Goal: Task Accomplishment & Management: Use online tool/utility

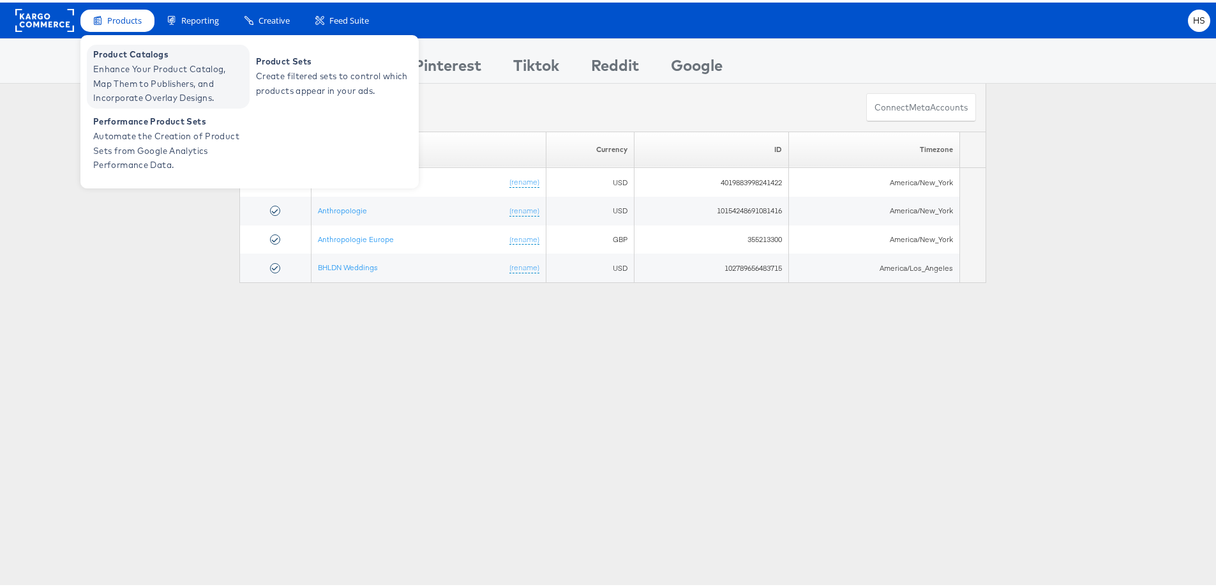
click at [138, 56] on span "Product Catalogs" at bounding box center [169, 52] width 153 height 15
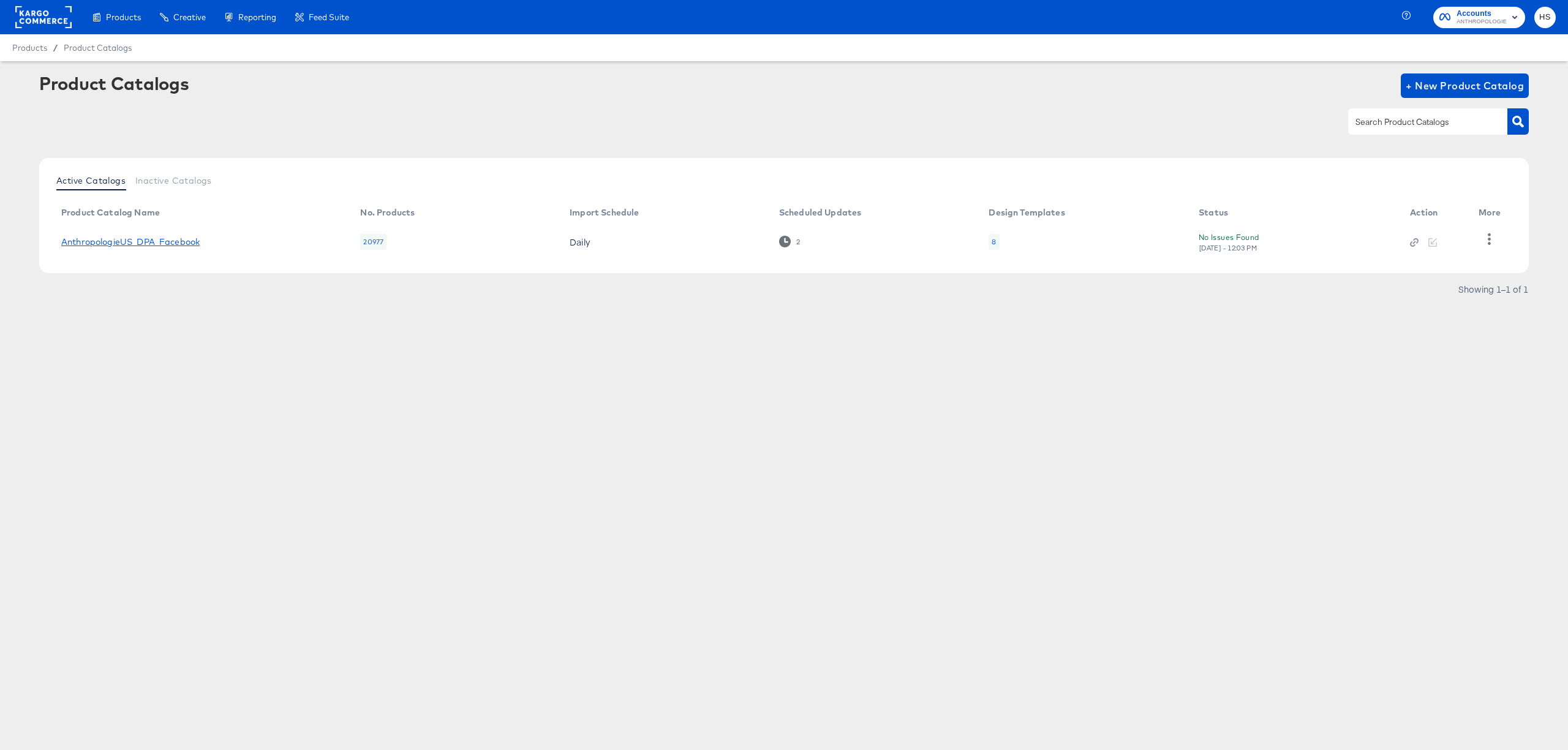
click at [180, 241] on link "AnthropologieUS_DPA_Facebook" at bounding box center [131, 242] width 138 height 10
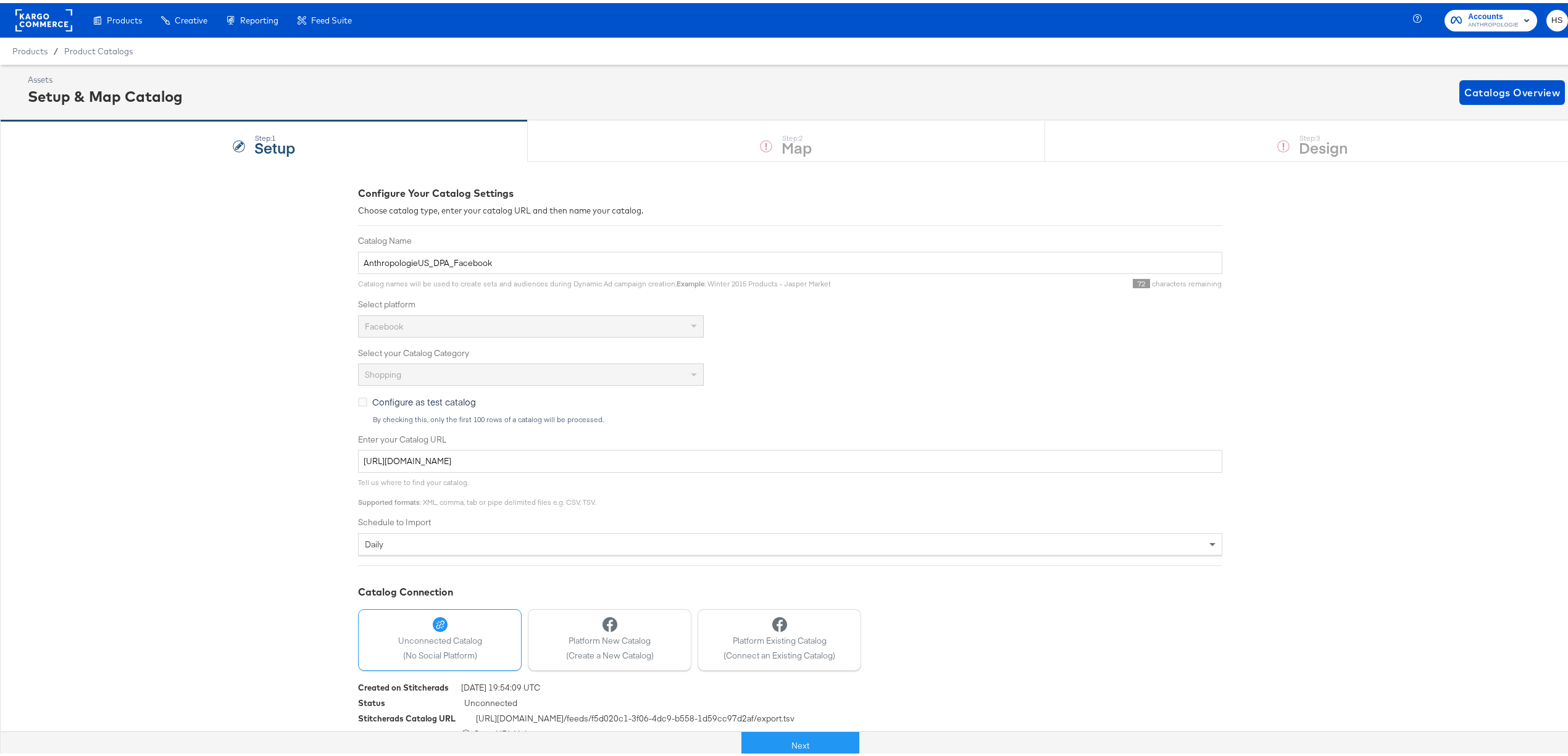
scroll to position [17, 0]
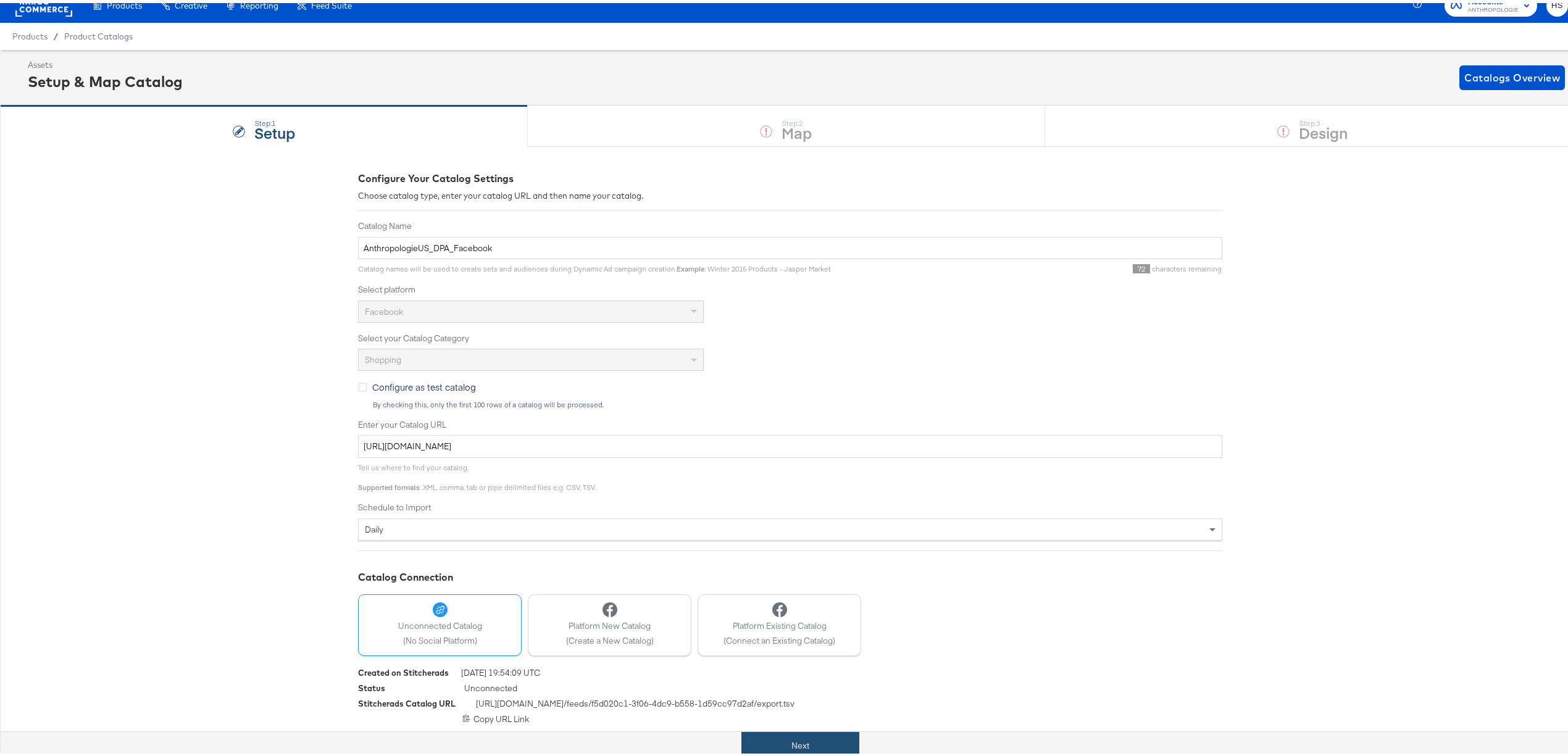
click at [770, 748] on button "Next" at bounding box center [800, 742] width 118 height 28
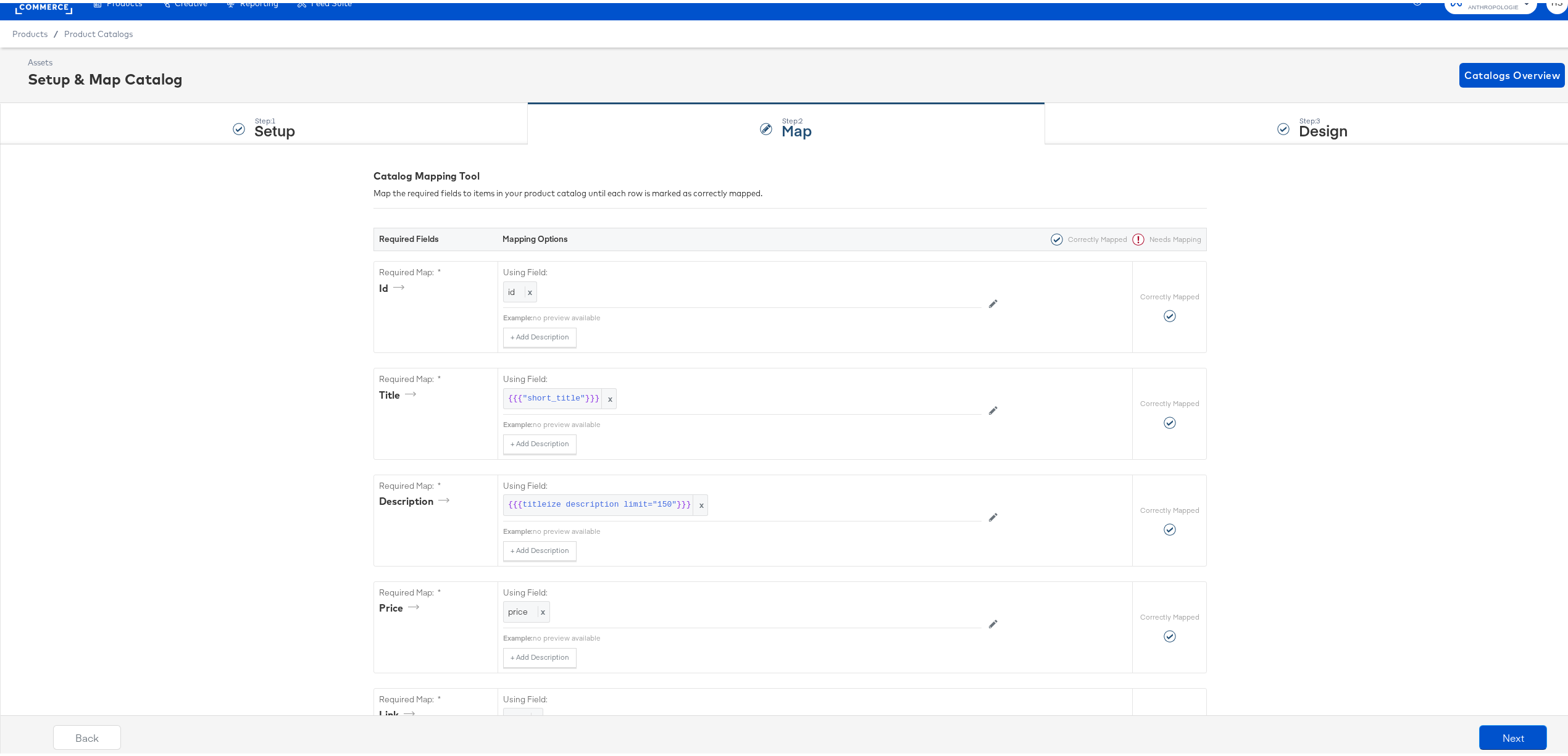
scroll to position [0, 0]
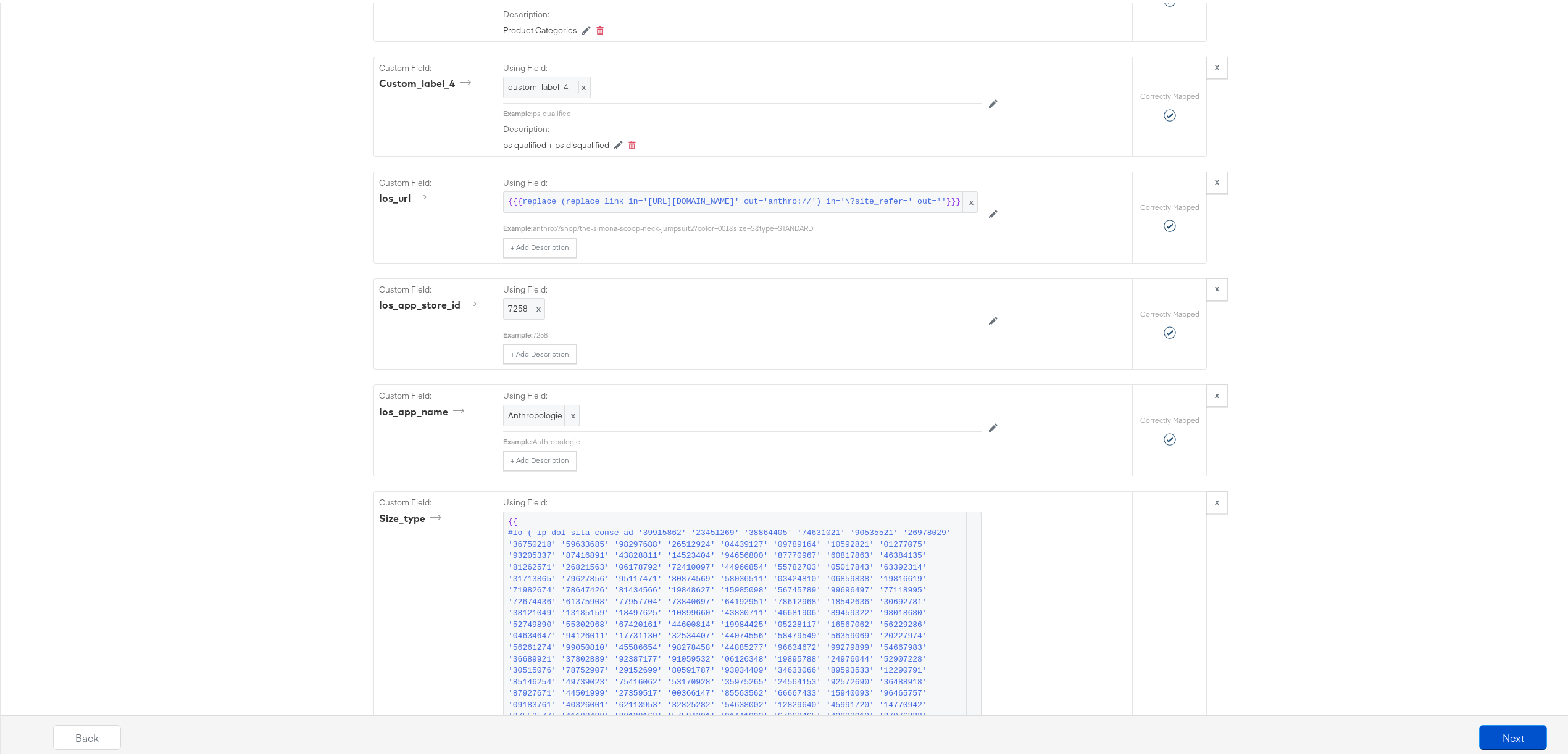
drag, startPoint x: 868, startPoint y: 535, endPoint x: 1275, endPoint y: 563, distance: 408.0
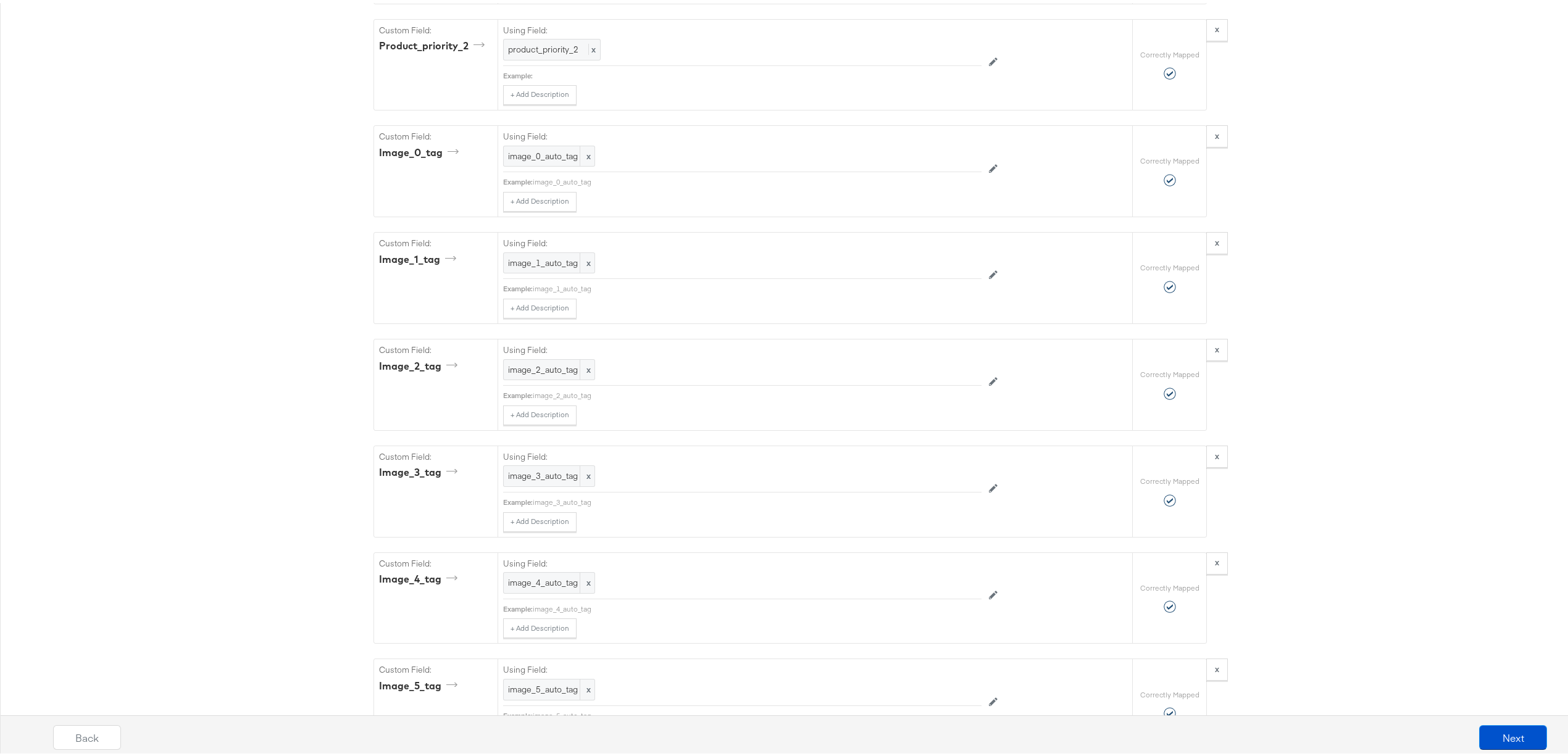
scroll to position [7752, 0]
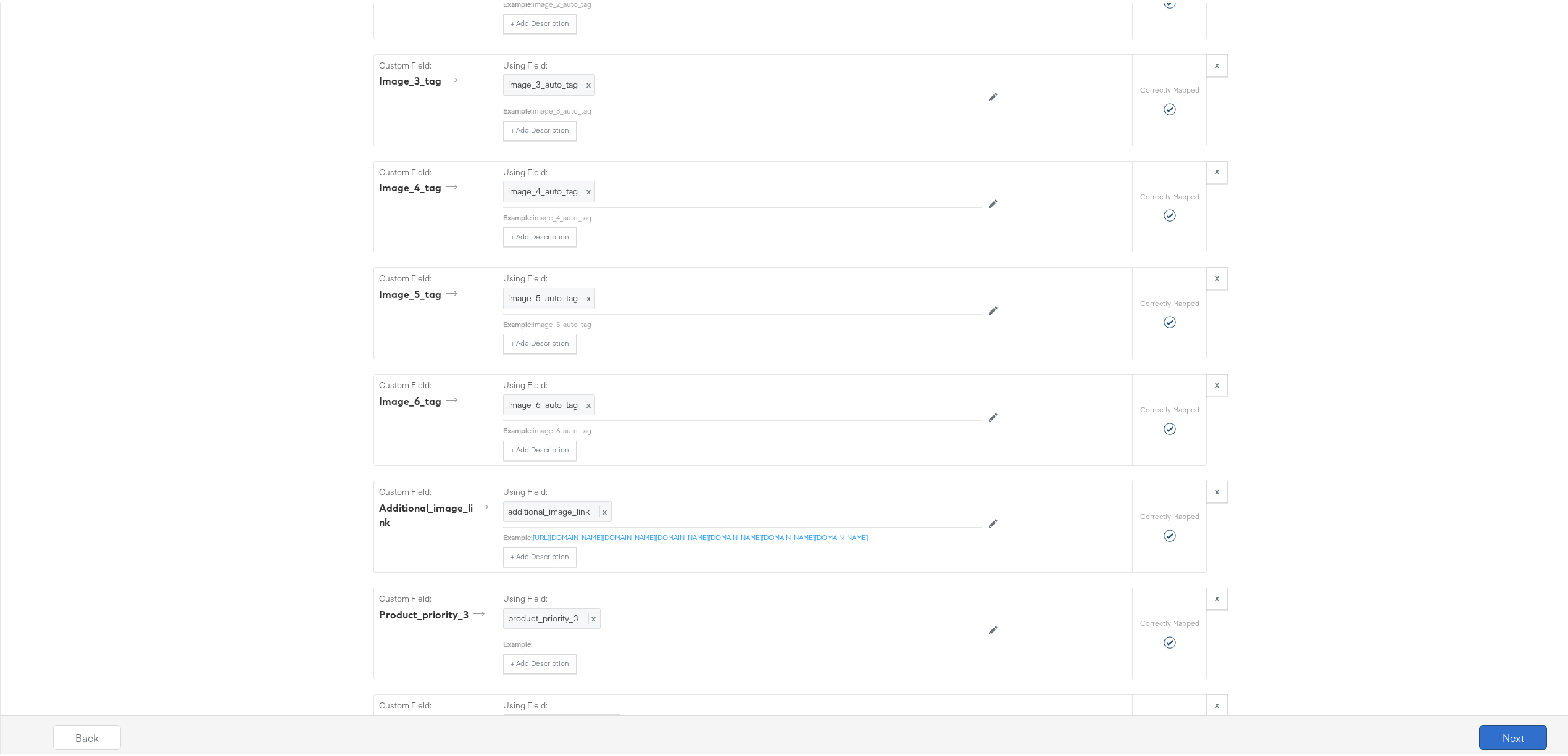
click at [1504, 737] on button "Next" at bounding box center [1513, 735] width 68 height 25
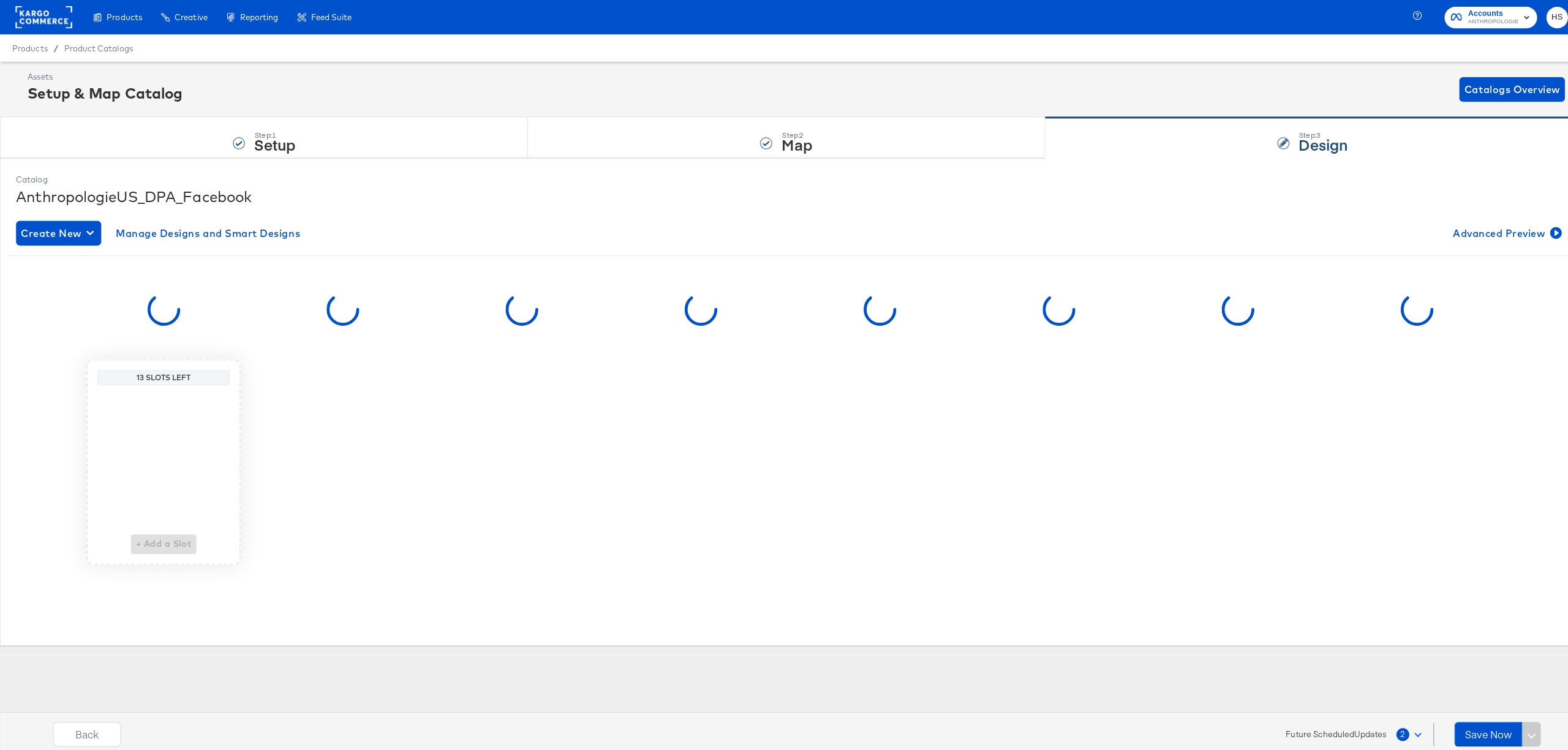
scroll to position [0, 0]
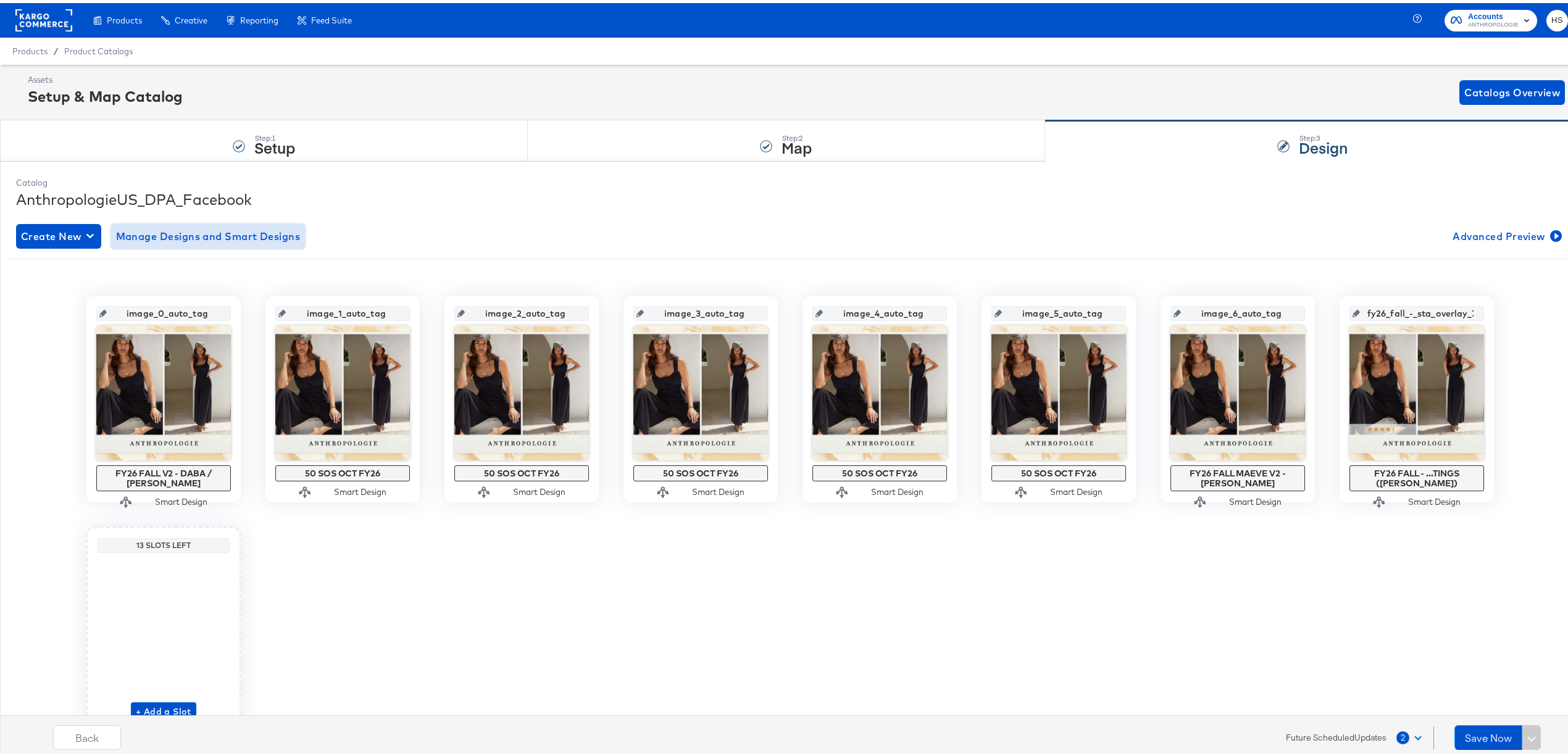
click at [193, 235] on span "Manage Designs and Smart Designs" at bounding box center [208, 233] width 185 height 17
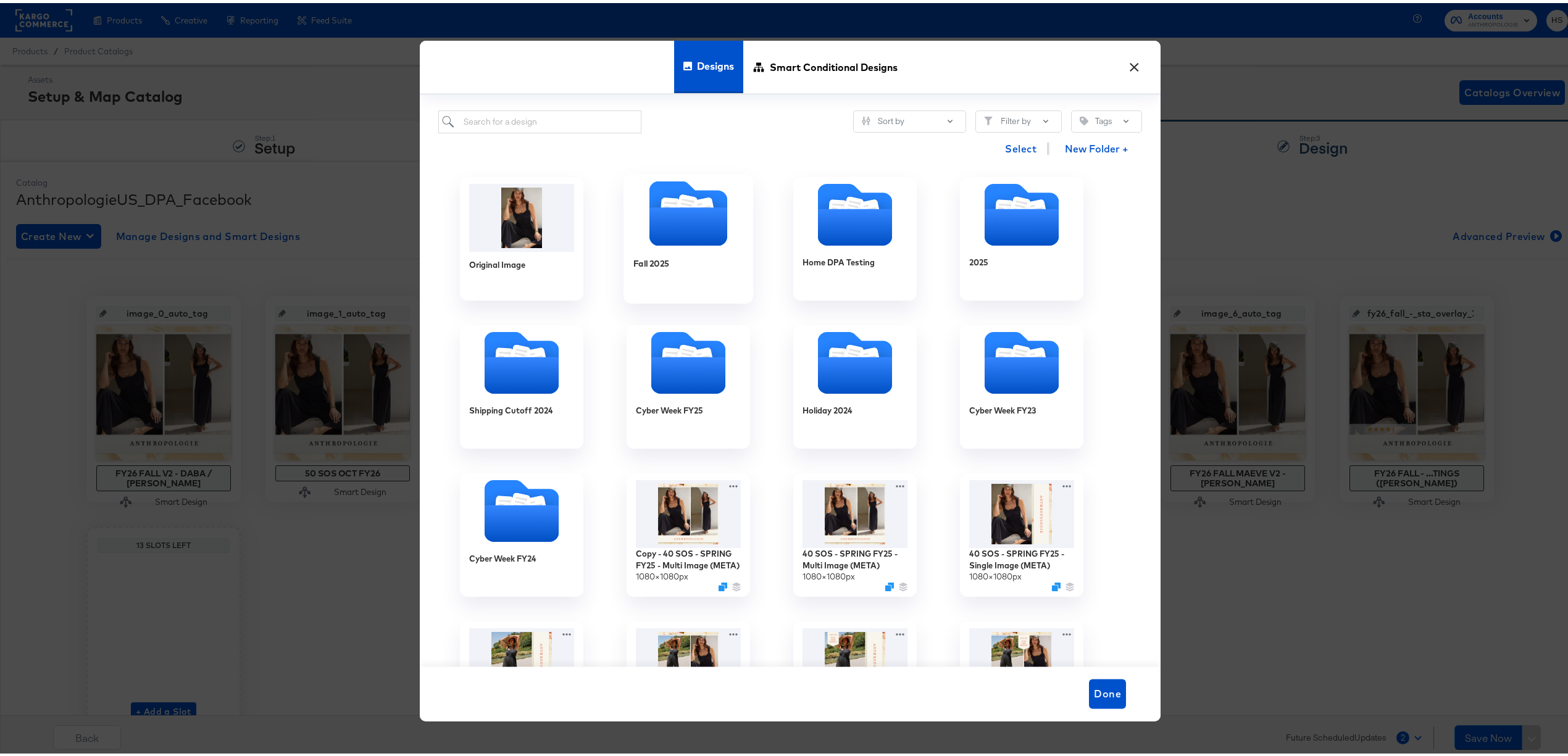
click at [683, 225] on icon "Folder" at bounding box center [688, 223] width 77 height 39
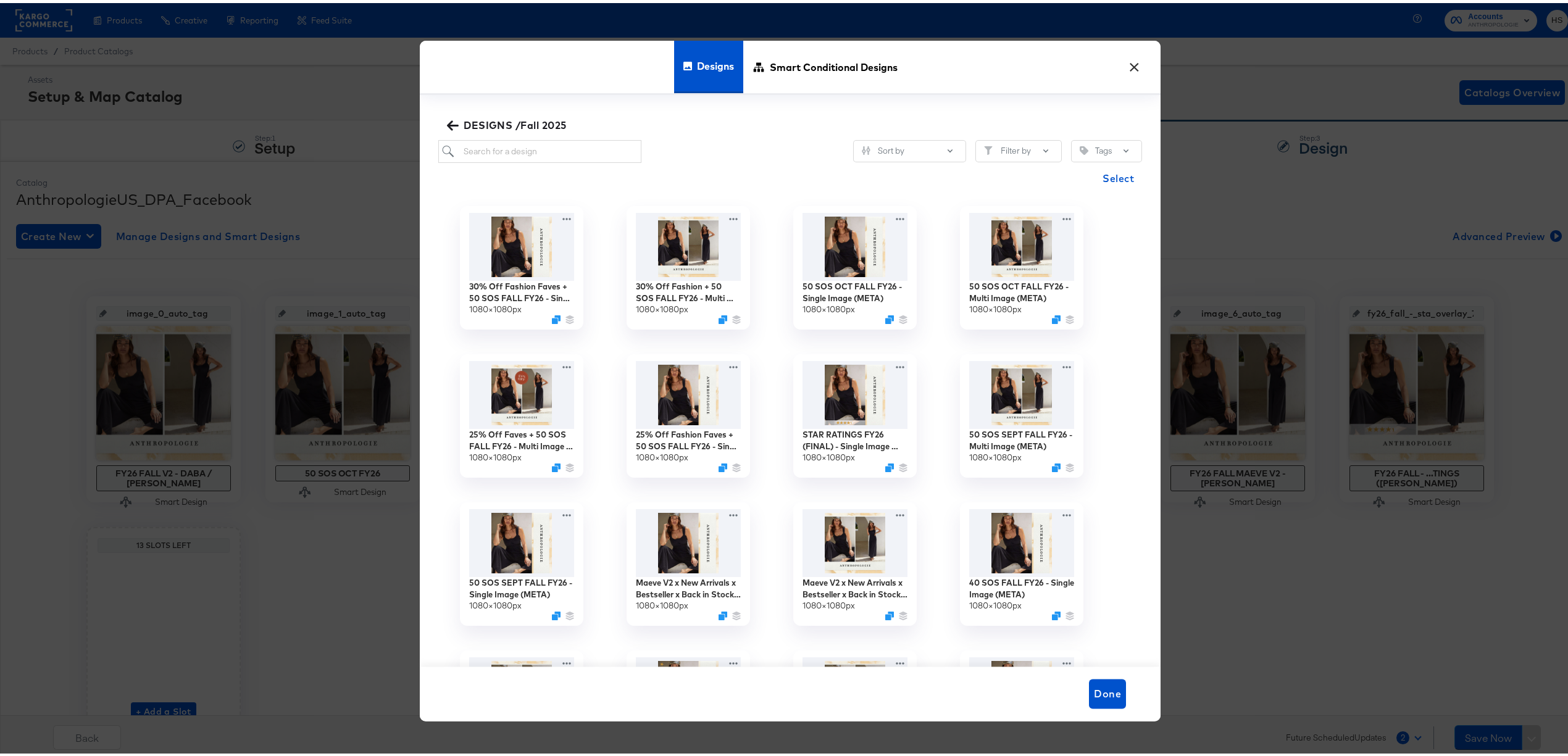
click at [450, 121] on icon "button" at bounding box center [453, 123] width 12 height 12
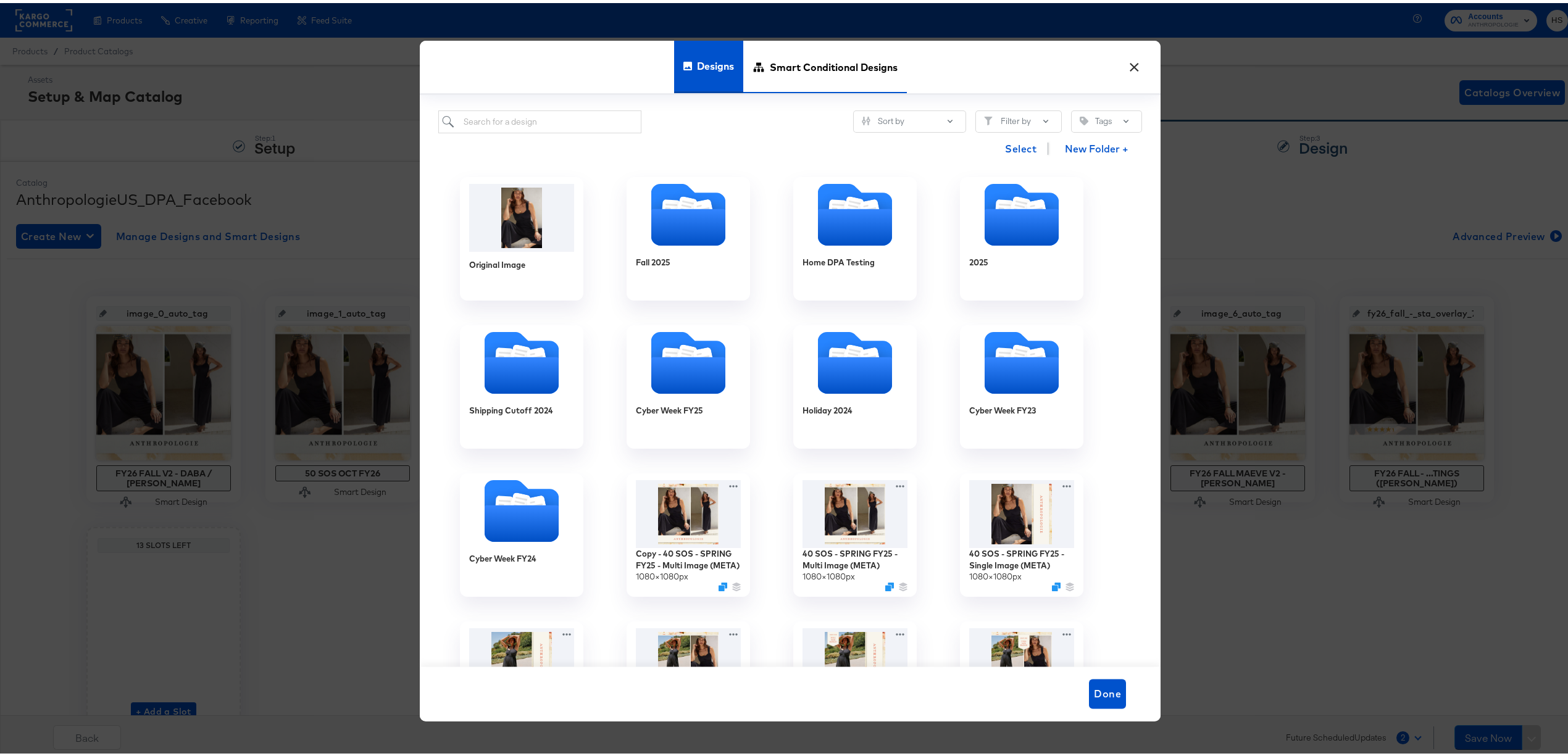
click at [814, 49] on span "Smart Conditional Designs" at bounding box center [834, 64] width 128 height 54
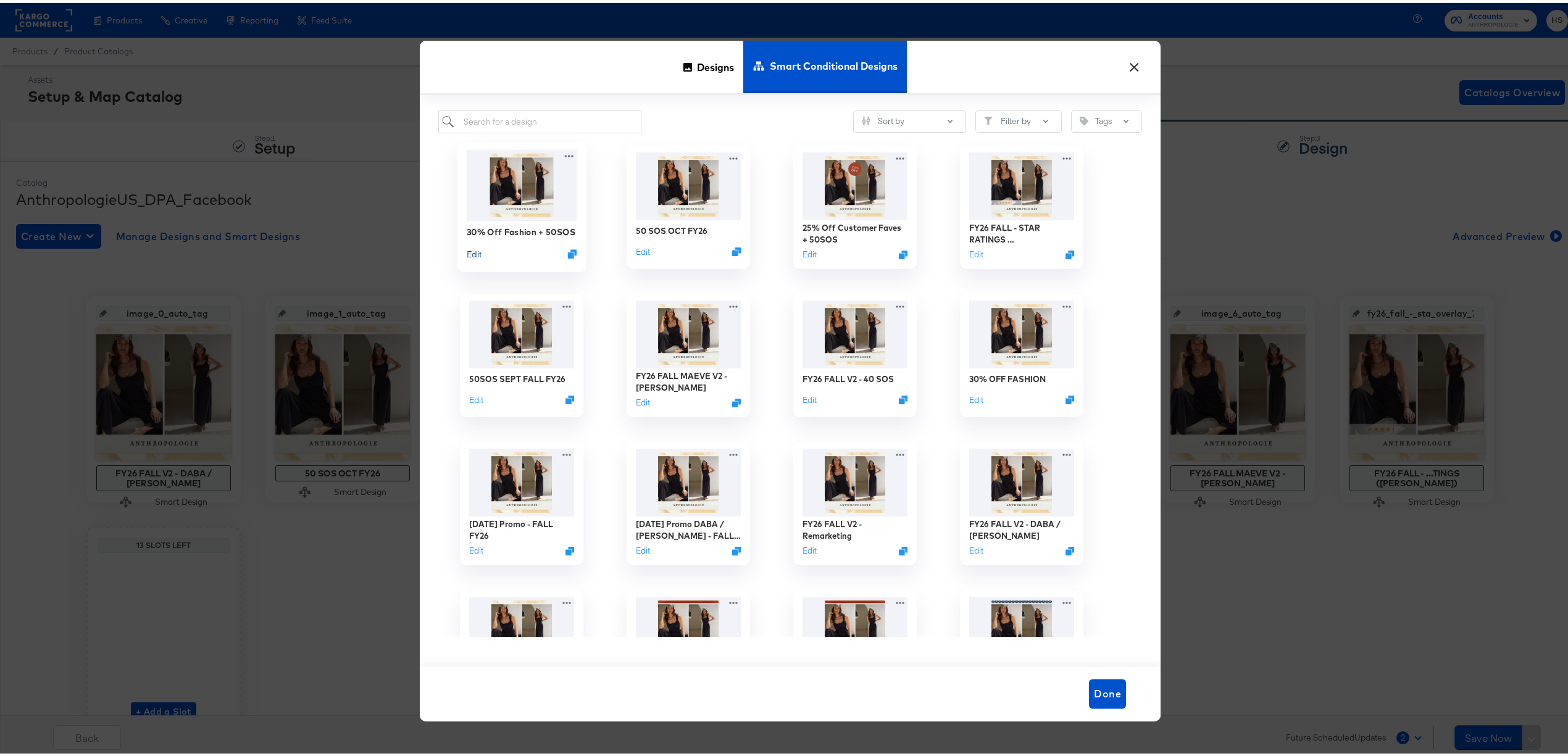
click at [467, 250] on button "Edit" at bounding box center [473, 250] width 15 height 12
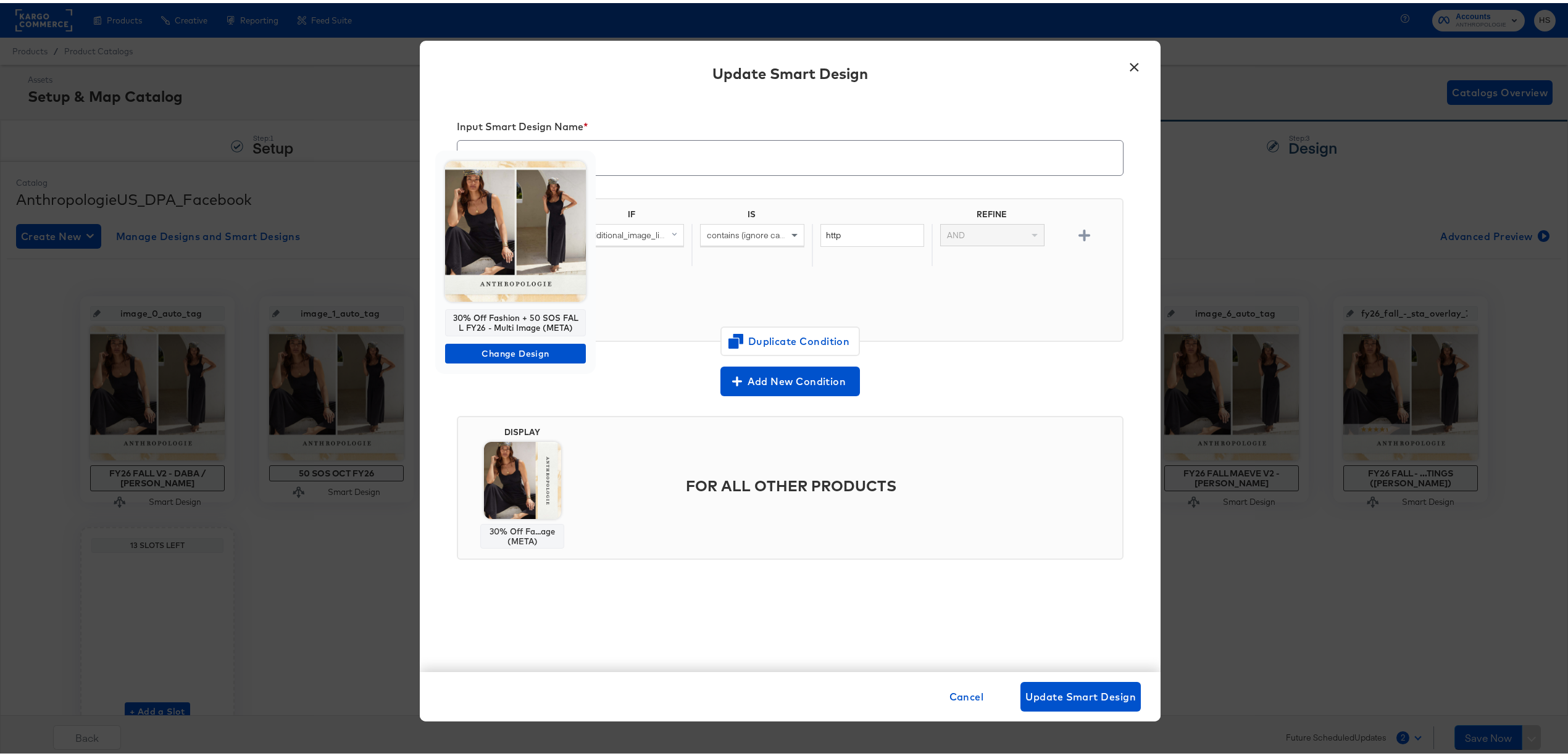
click at [823, 130] on div at bounding box center [790, 378] width 1581 height 756
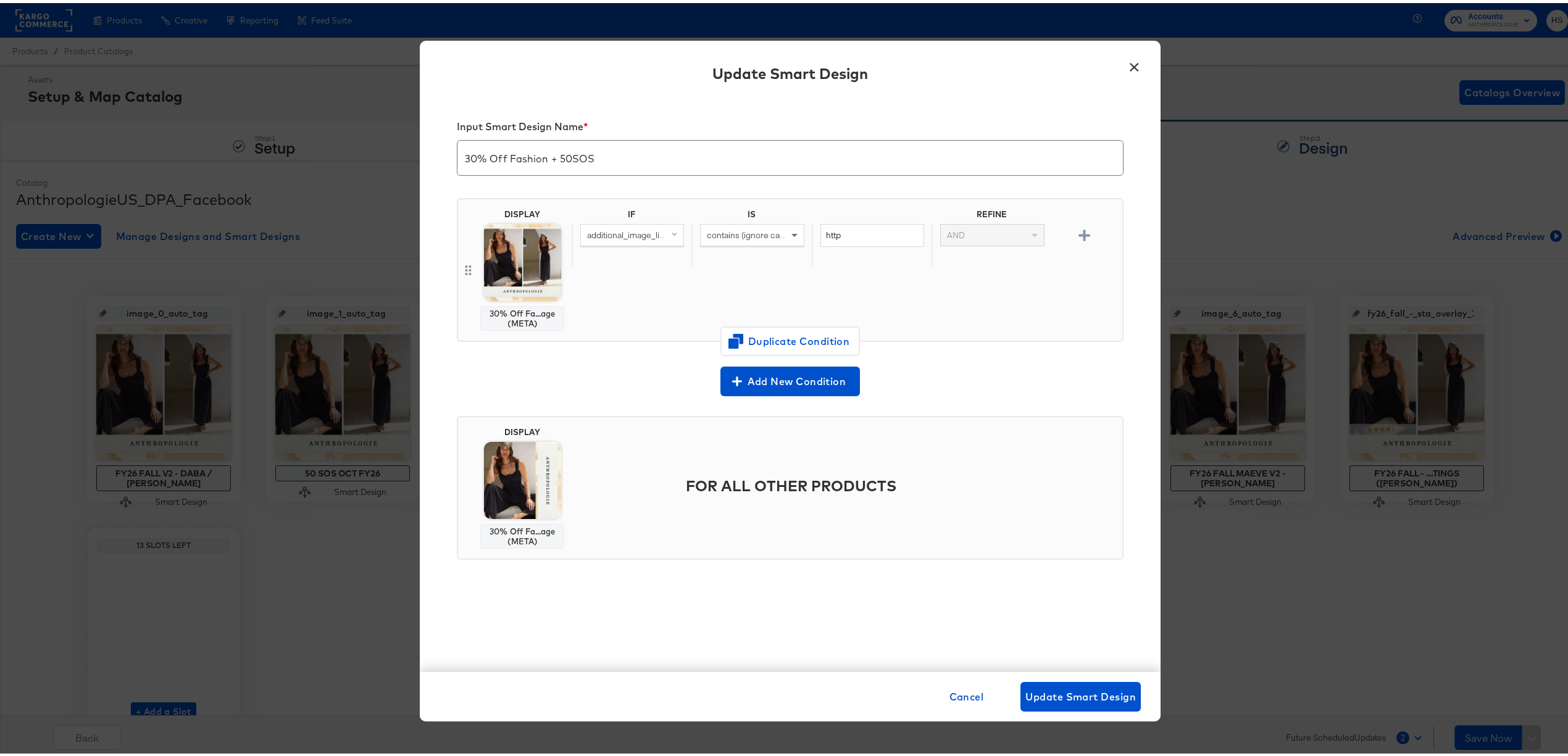
click at [1131, 64] on button "×" at bounding box center [1134, 61] width 22 height 22
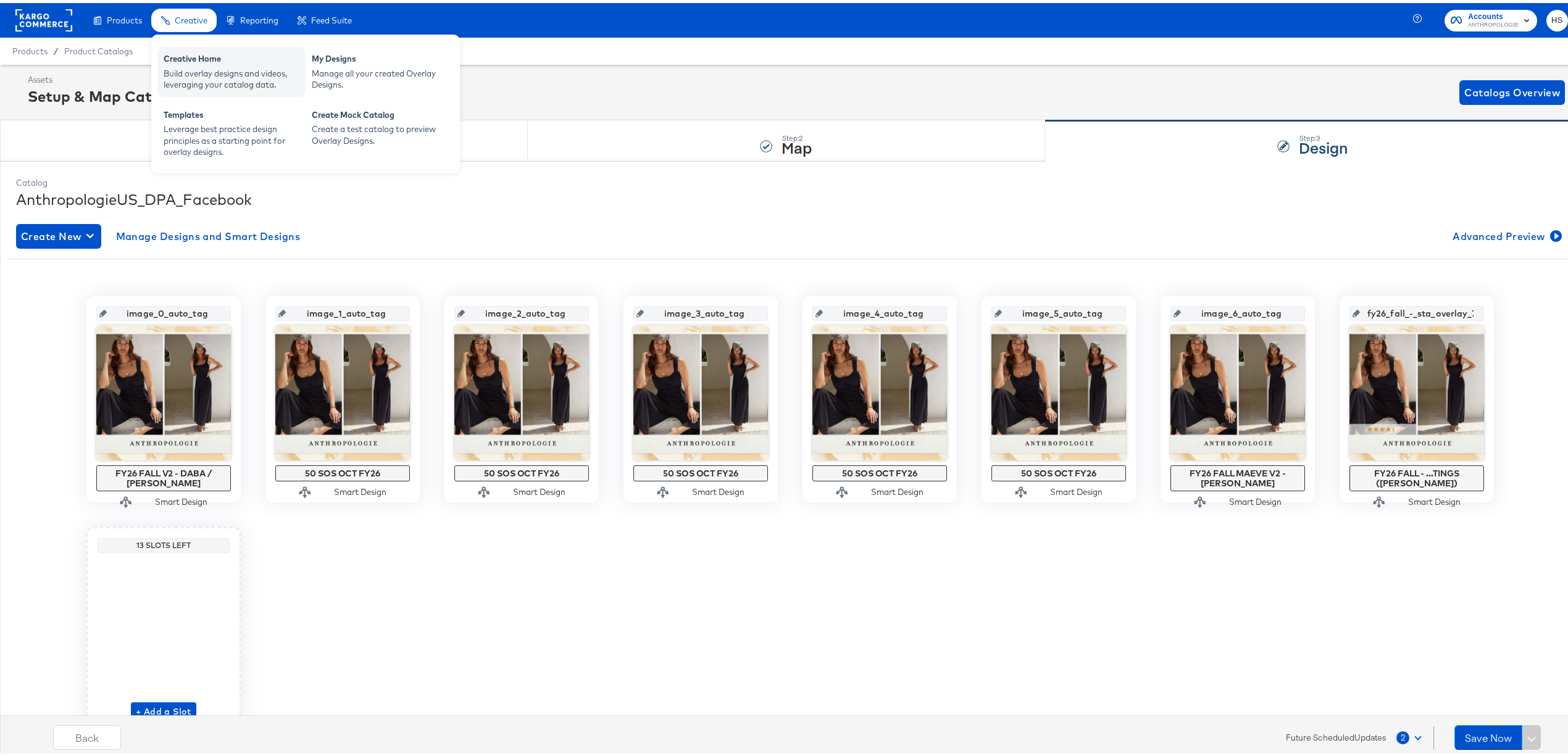
click at [219, 72] on div "Build overlay designs and videos, leveraging your catalog data." at bounding box center [231, 76] width 135 height 23
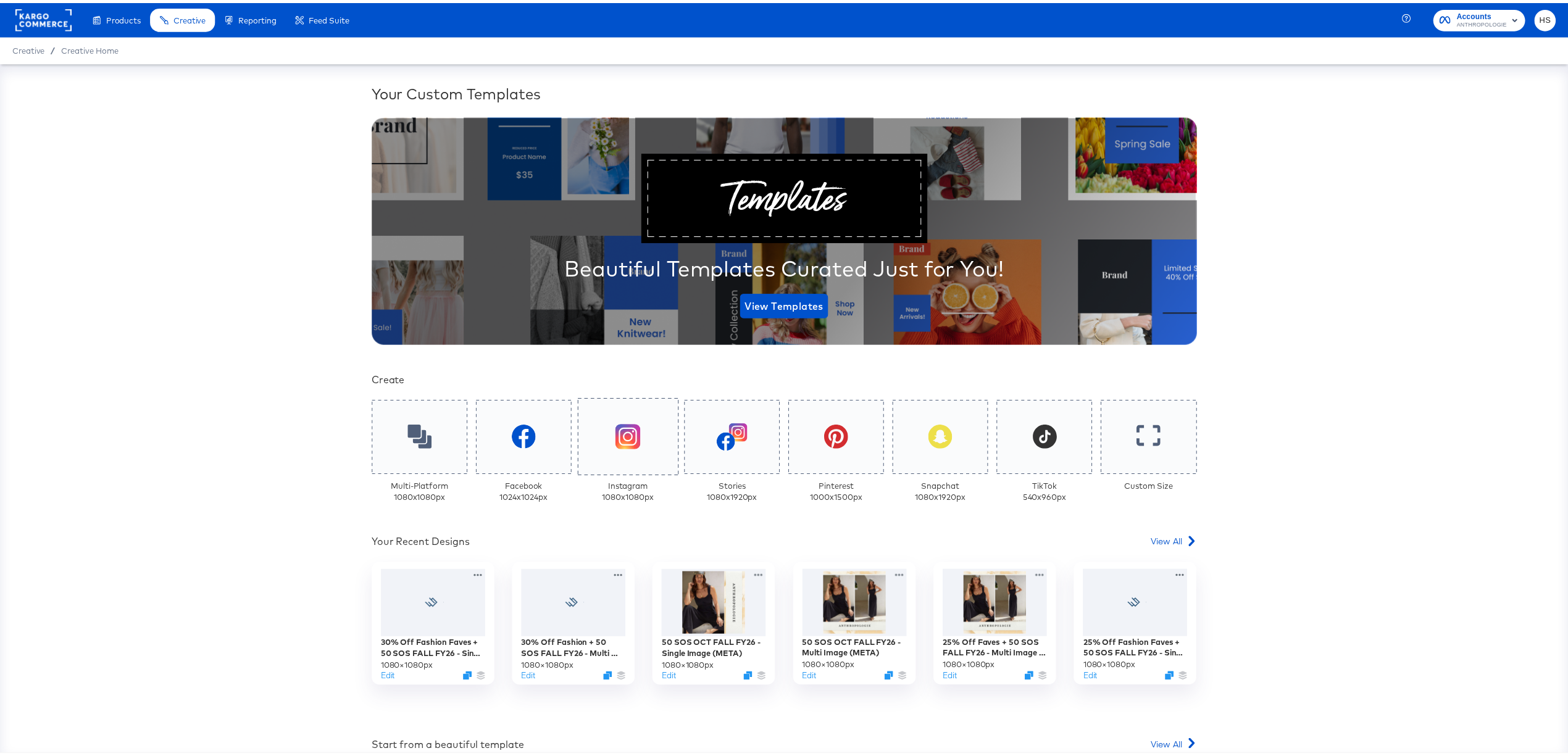
scroll to position [216, 0]
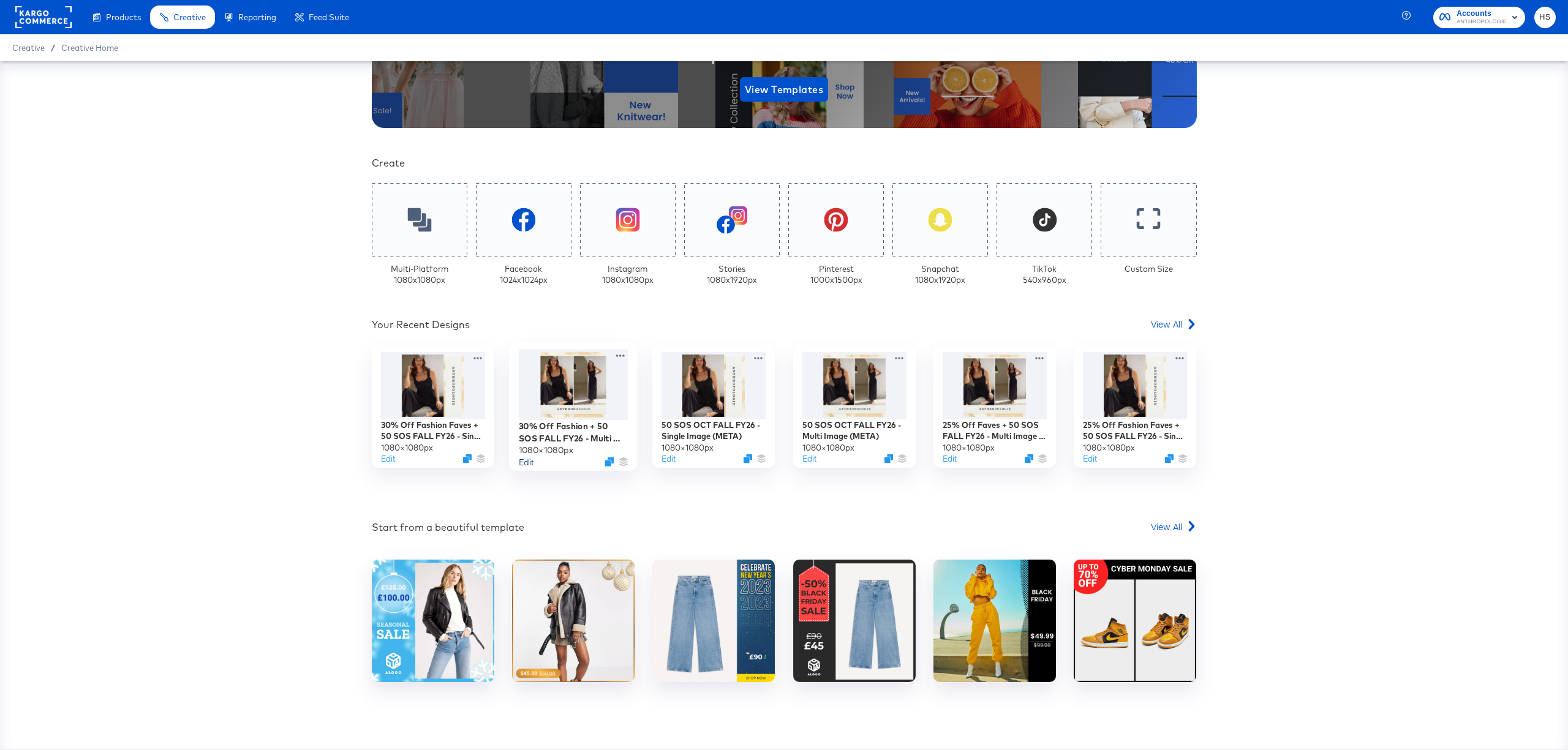
click at [519, 458] on button "Edit" at bounding box center [526, 461] width 14 height 12
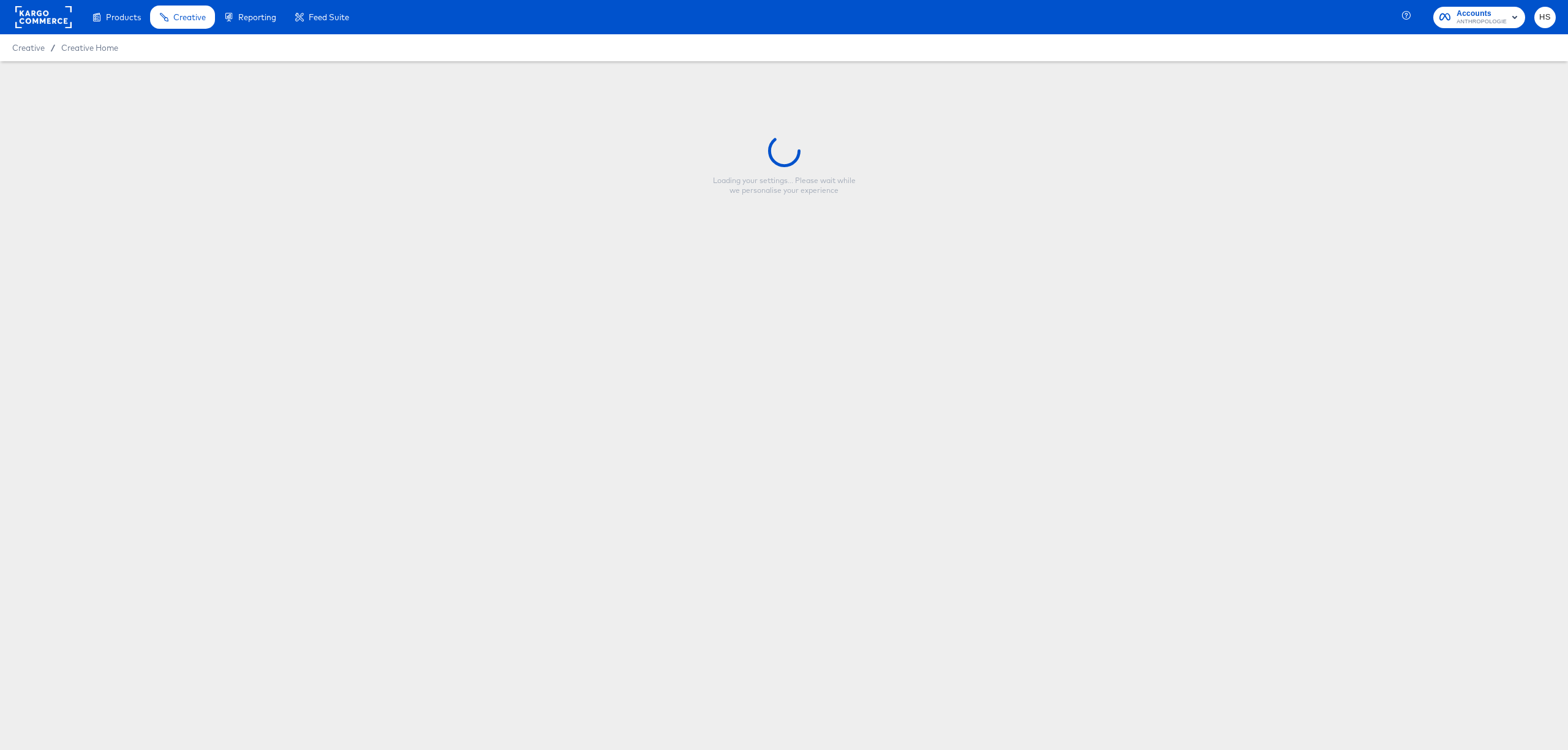
type input "30% Off Fashion + 50 SOS FALL FY26 - Multi Image (META)"
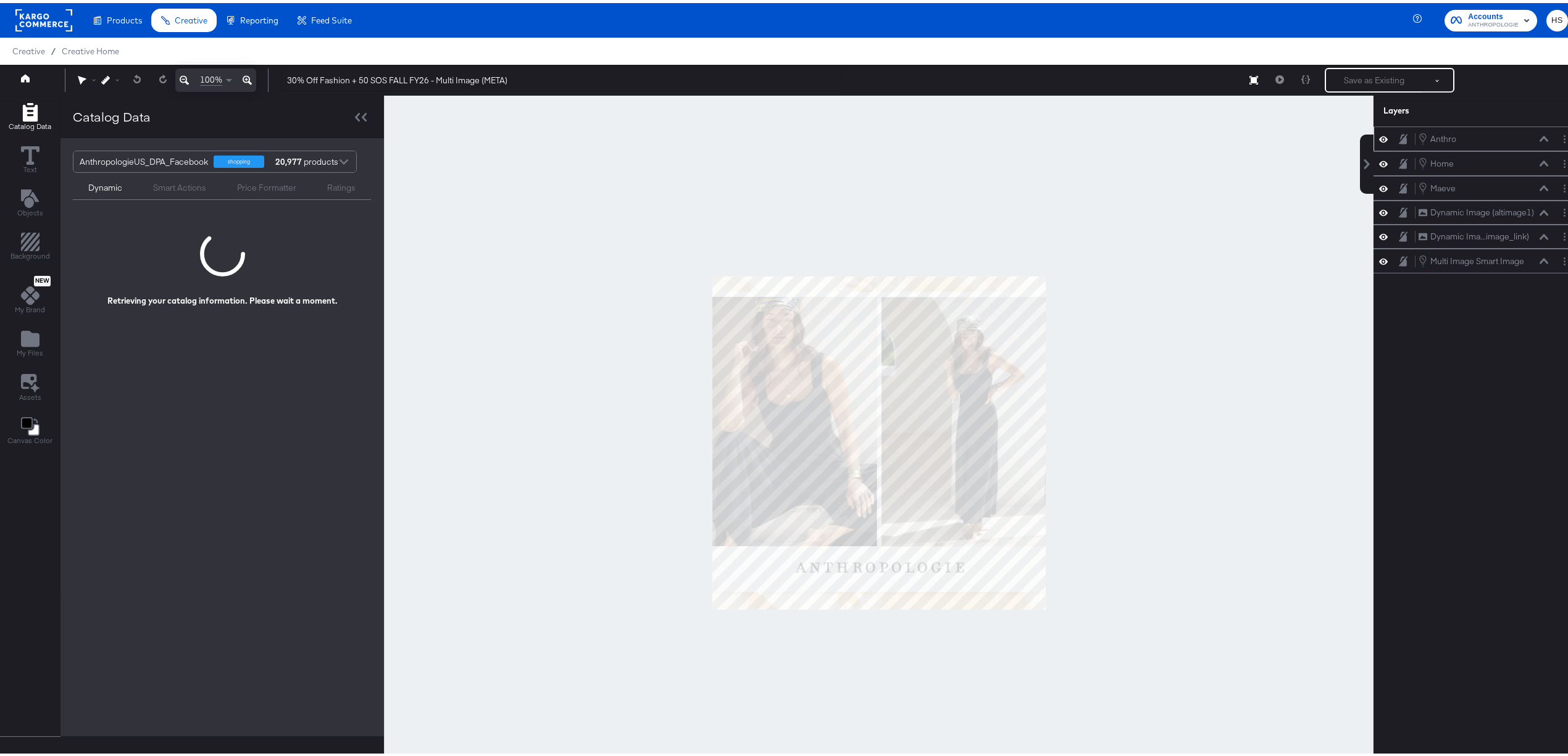
click at [1558, 139] on div at bounding box center [1564, 135] width 13 height 13
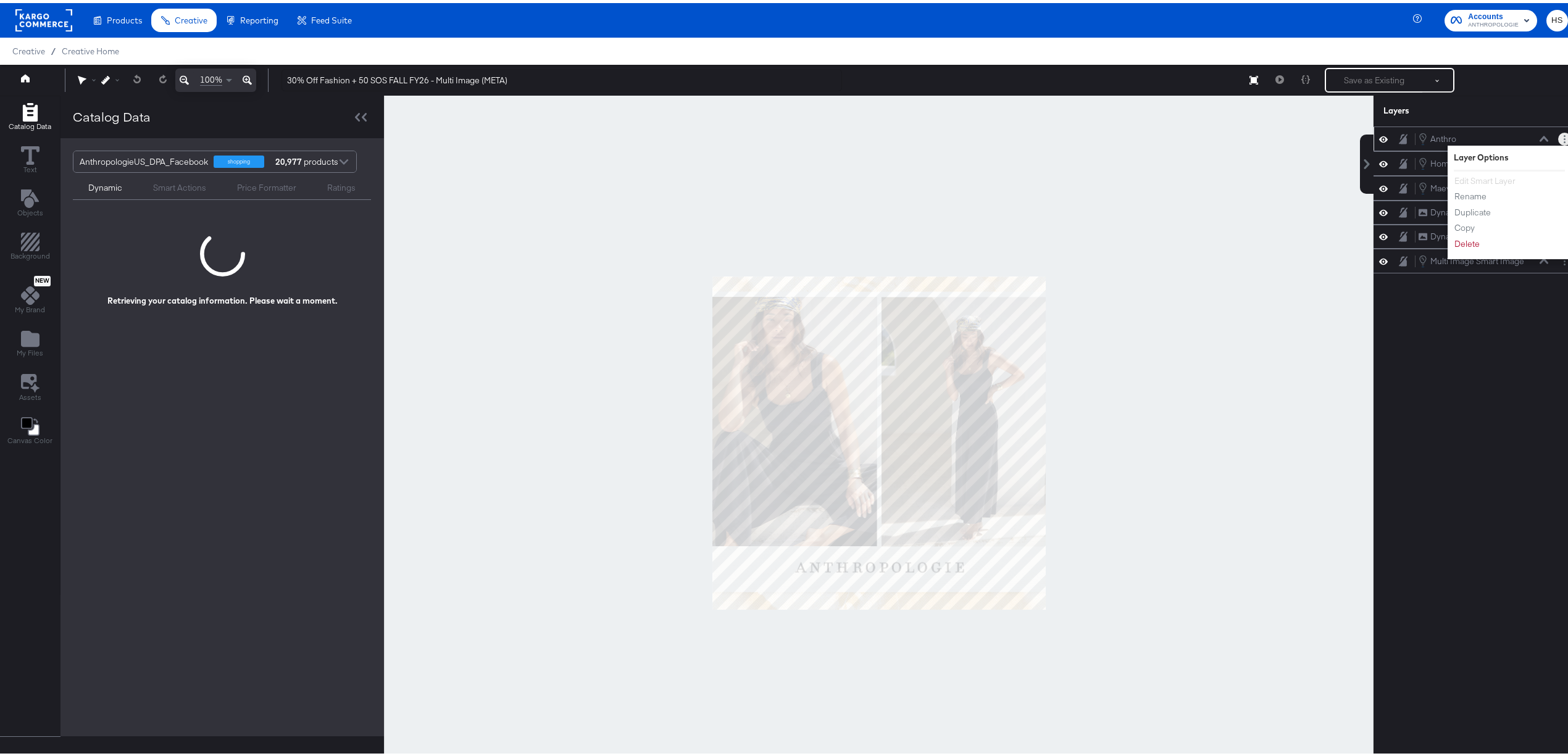
click at [1564, 133] on circle "Layer Options" at bounding box center [1565, 133] width 2 height 2
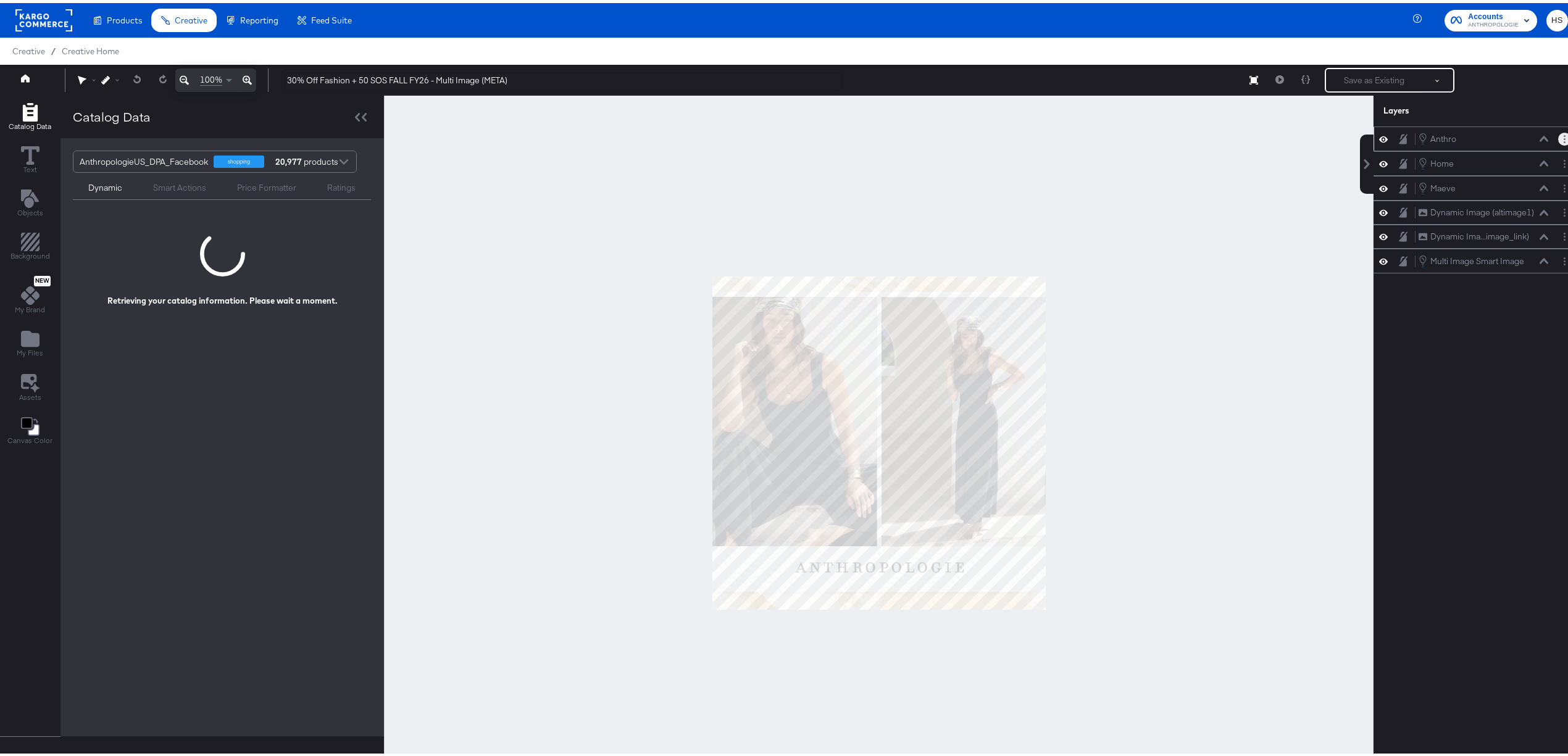
click at [1564, 133] on circle "Layer Options" at bounding box center [1565, 133] width 2 height 2
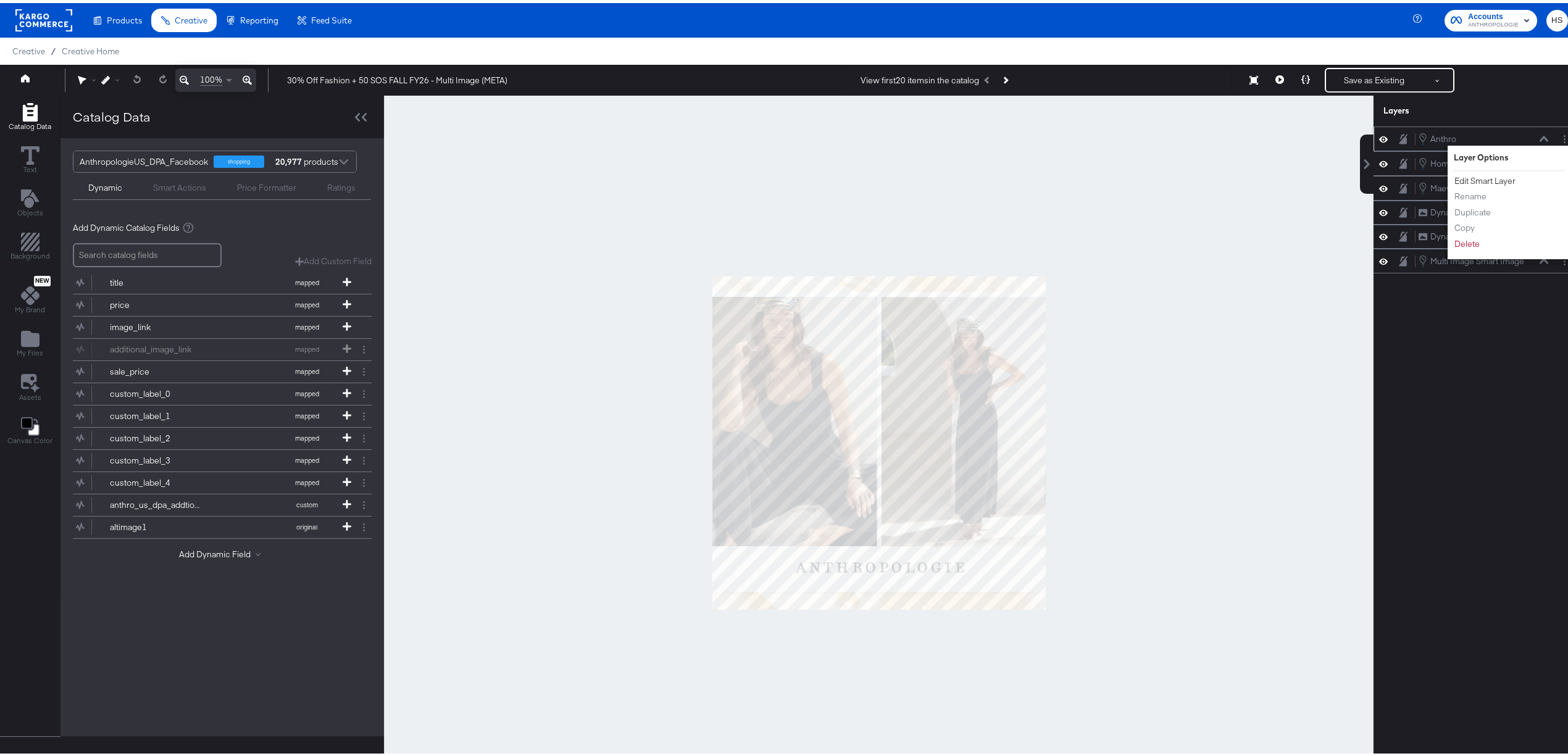
click at [1458, 183] on button "Edit Smart Layer" at bounding box center [1485, 177] width 62 height 13
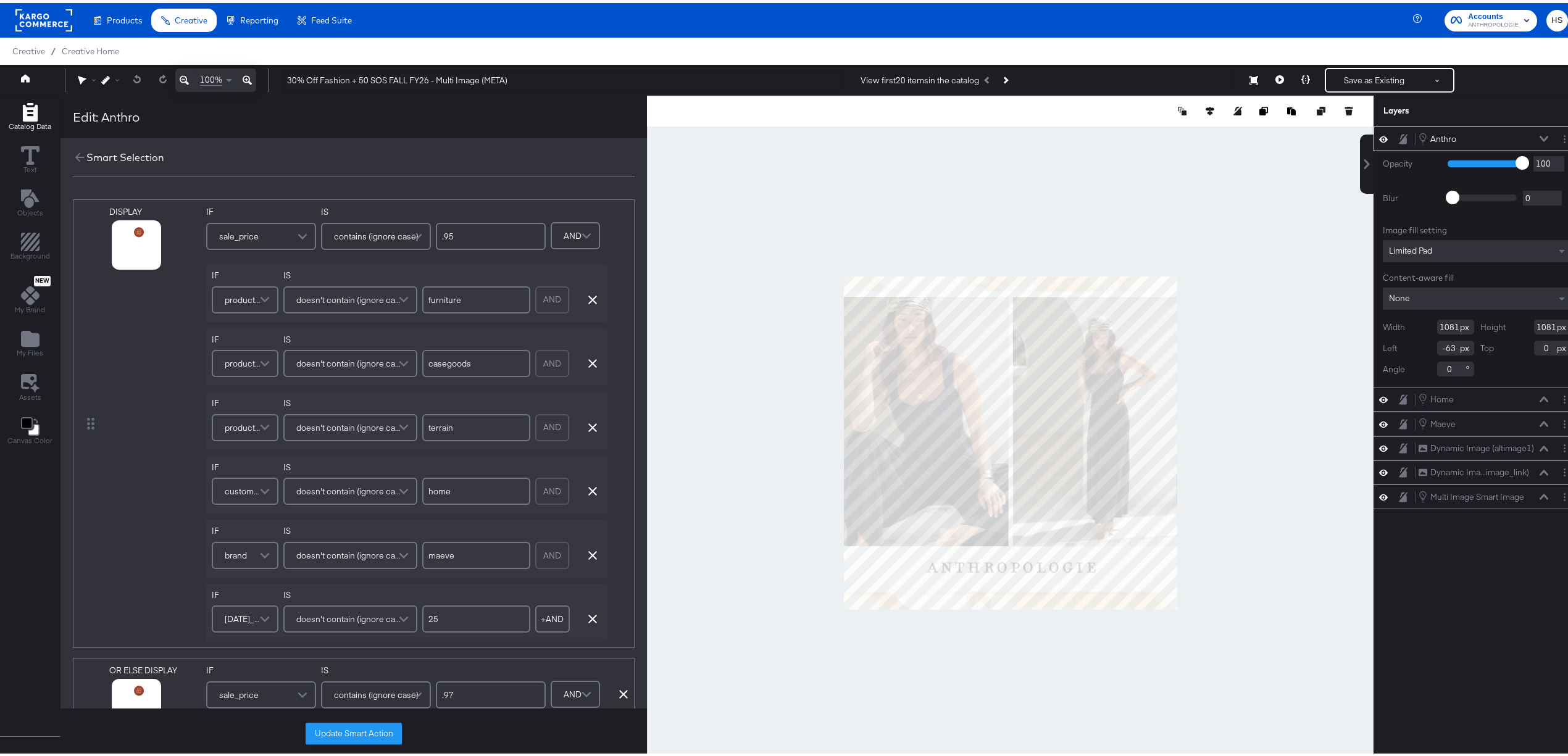
click at [744, 311] on div at bounding box center [1010, 440] width 726 height 695
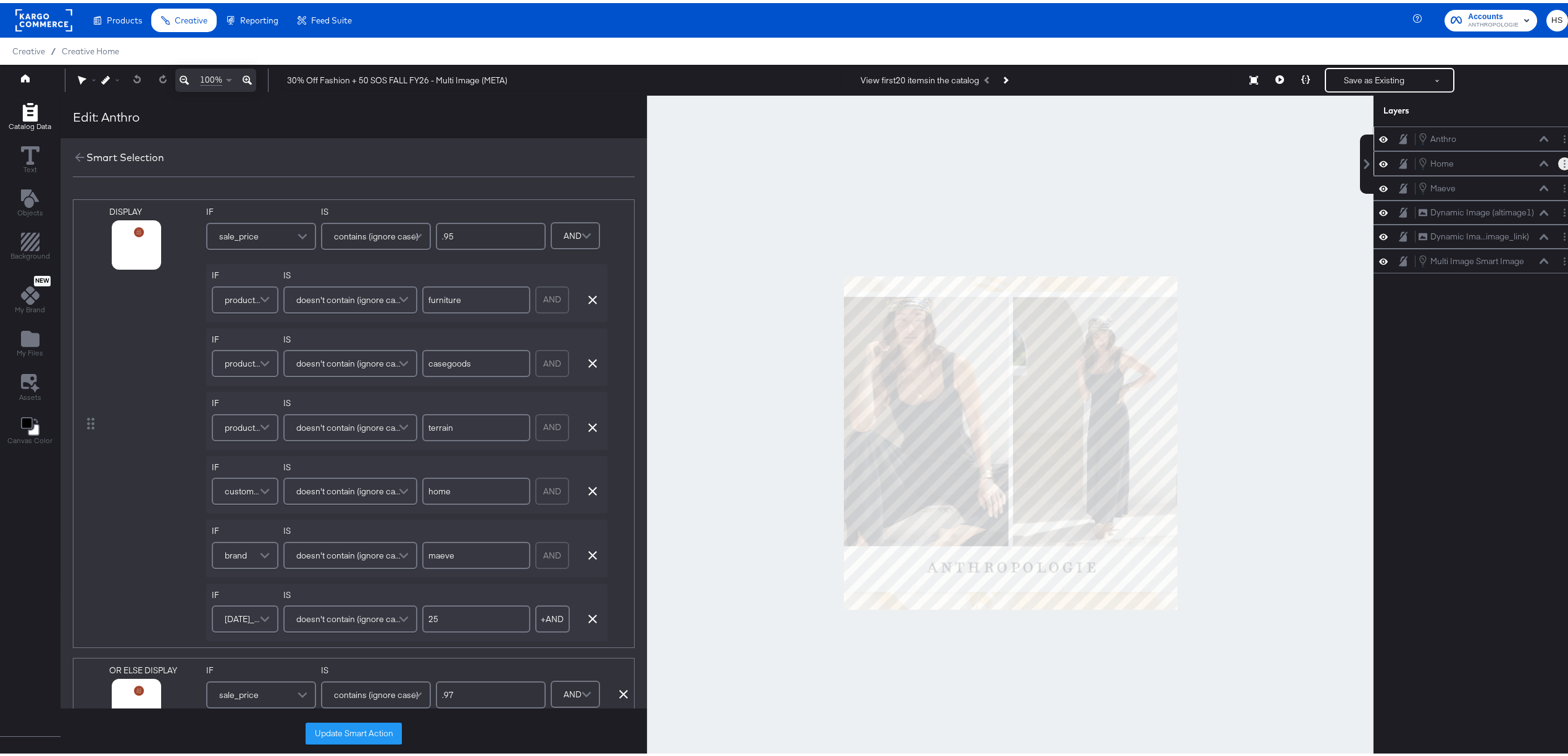
click at [1558, 158] on button "Layer Options" at bounding box center [1564, 160] width 13 height 13
click at [1479, 202] on button "Edit Smart Layer" at bounding box center [1485, 202] width 62 height 13
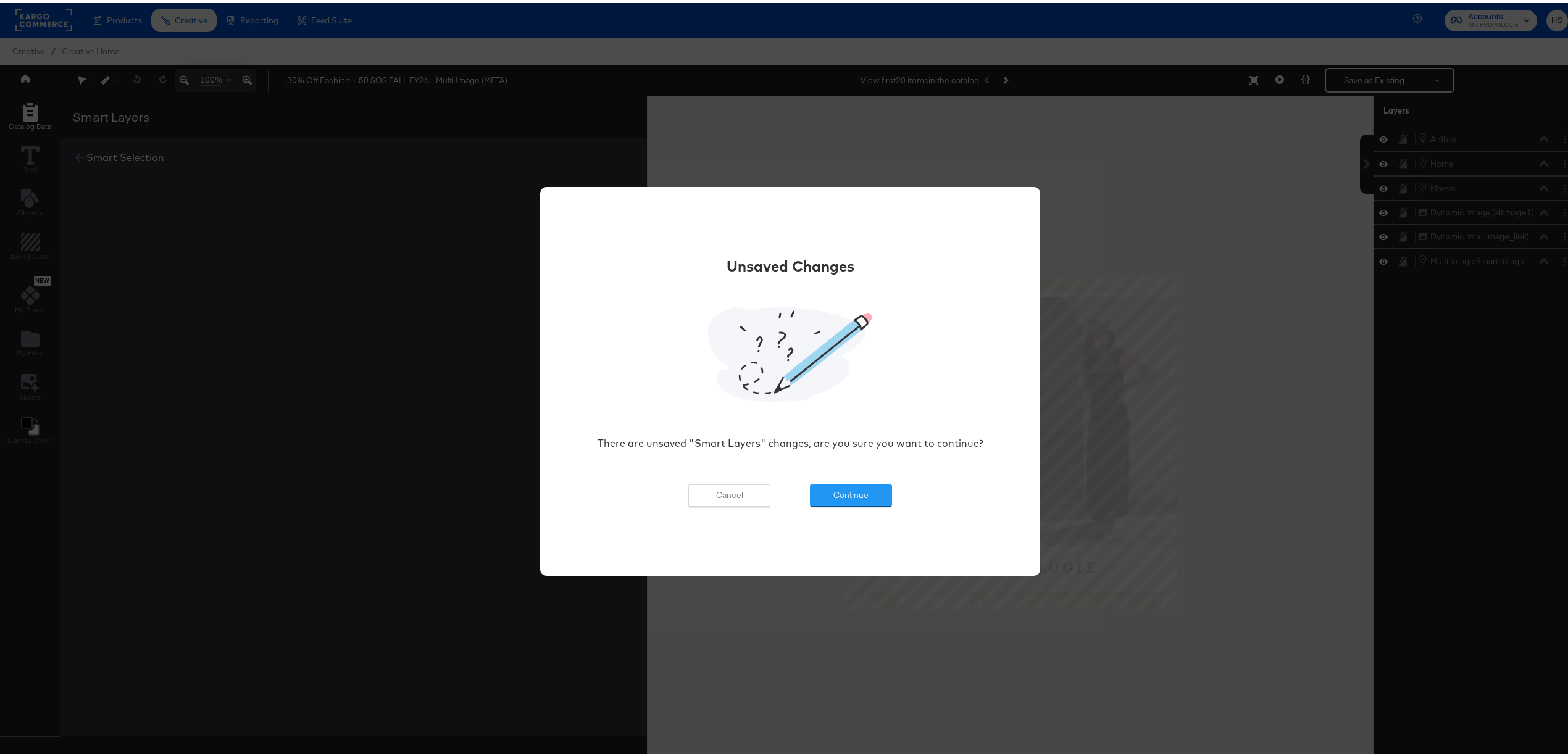
click at [841, 480] on div "Unsaved Changes There are unsaved "Smart Layers" changes, are you sure you want…" at bounding box center [790, 378] width 463 height 327
click at [841, 491] on button "Continue" at bounding box center [850, 492] width 82 height 22
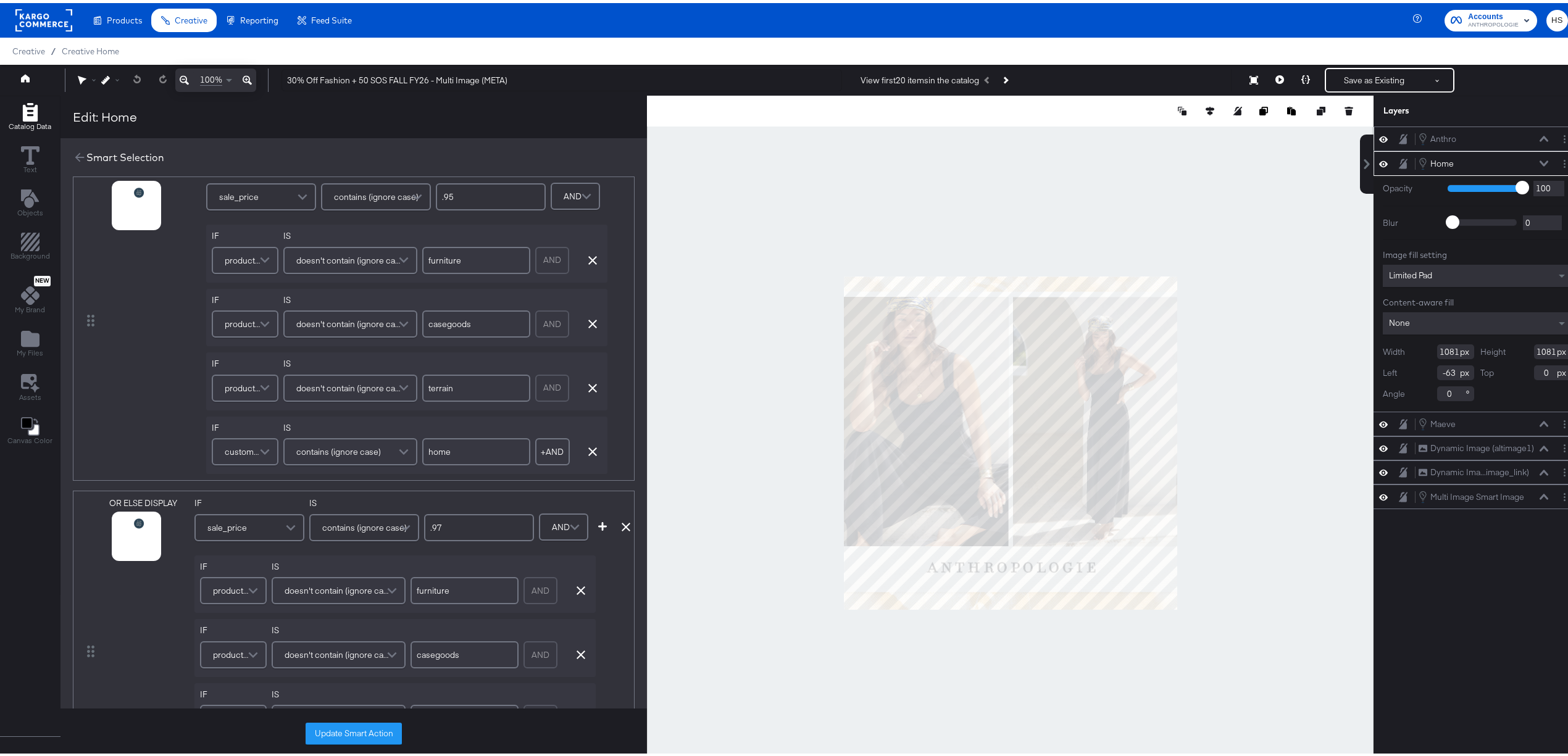
scroll to position [376, 0]
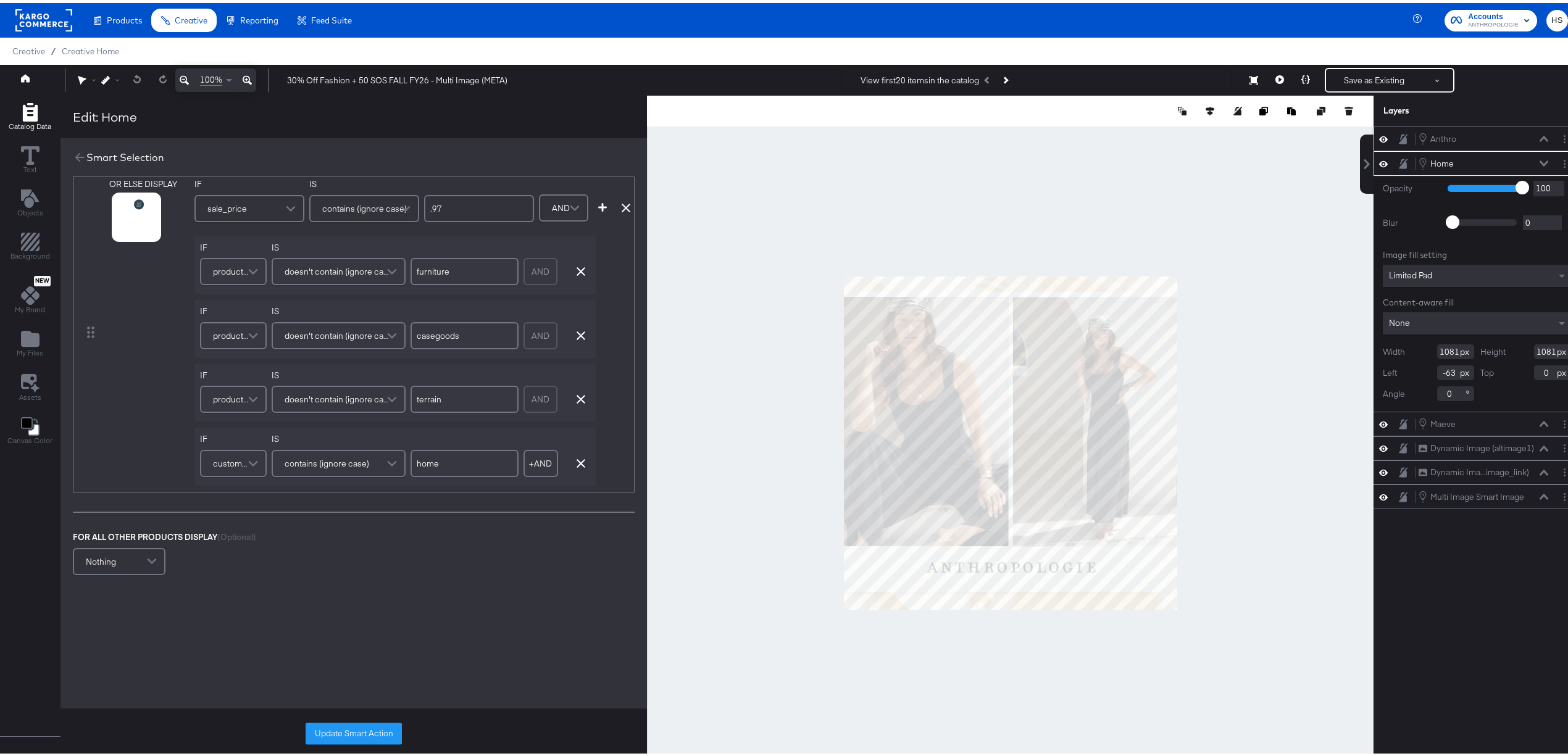
click at [226, 450] on span "custom_label_4" at bounding box center [231, 460] width 37 height 21
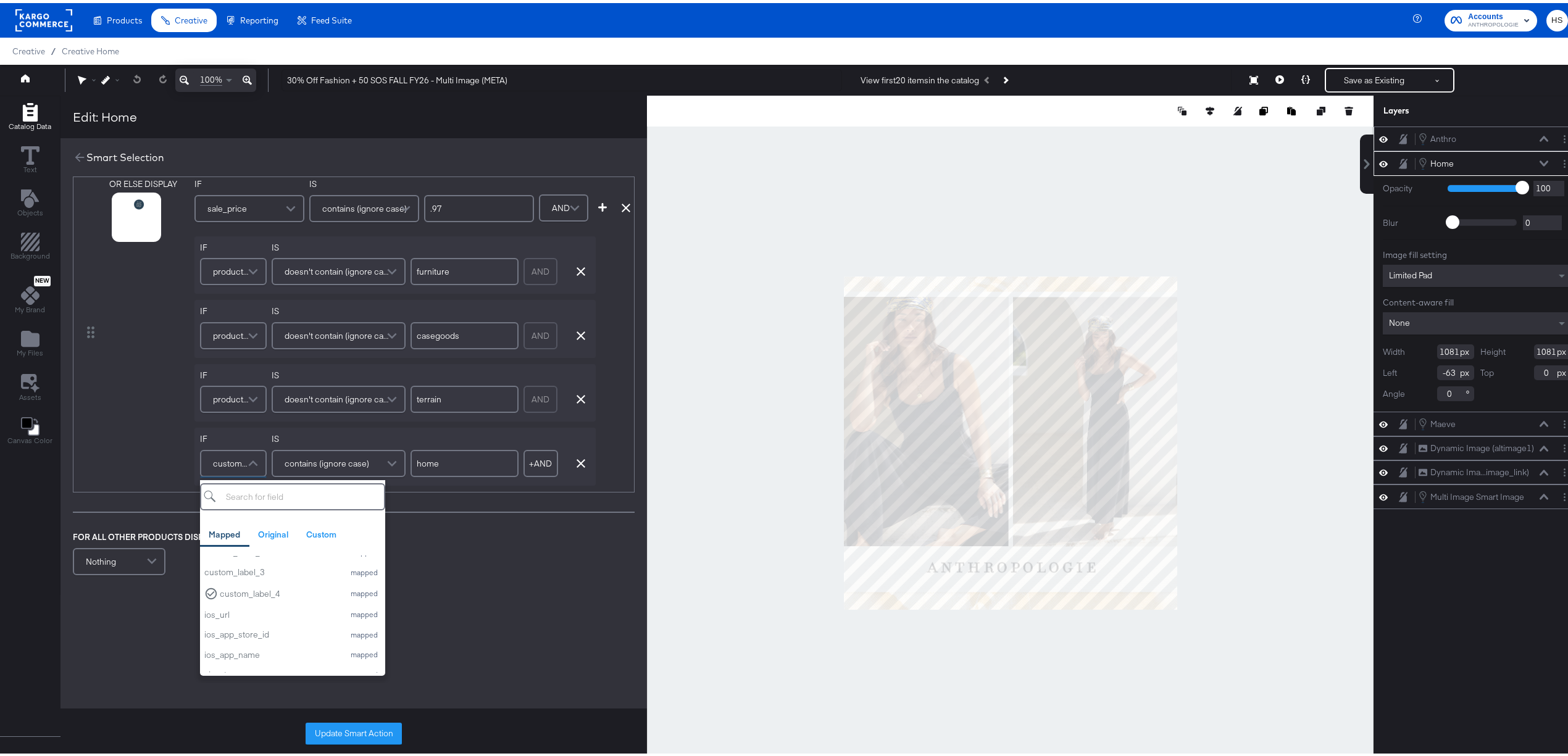
scroll to position [554, 0]
click at [518, 543] on div "FOR ALL OTHER PRODUCTS DISPLAY (Optional) Nothing" at bounding box center [353, 551] width 562 height 47
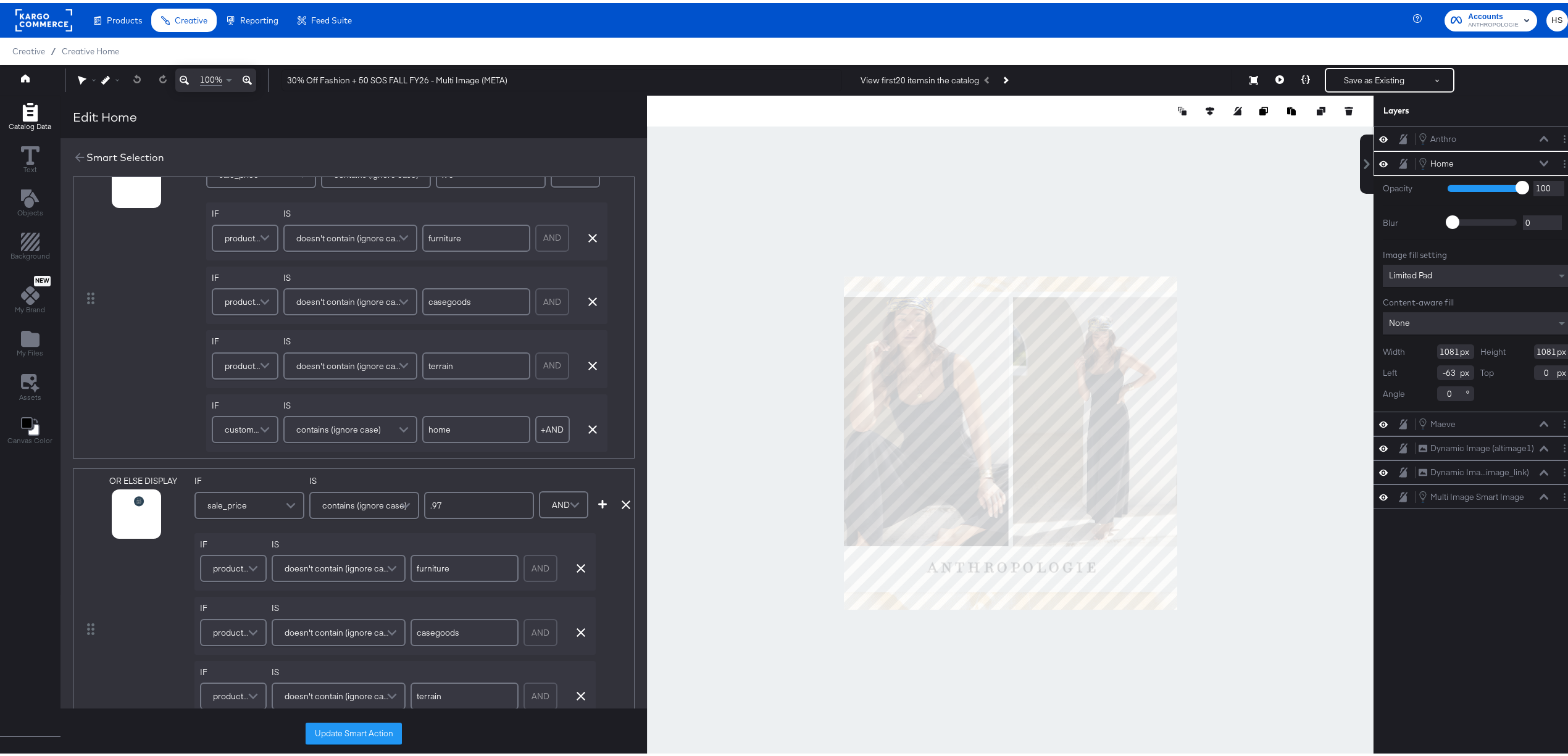
scroll to position [0, 0]
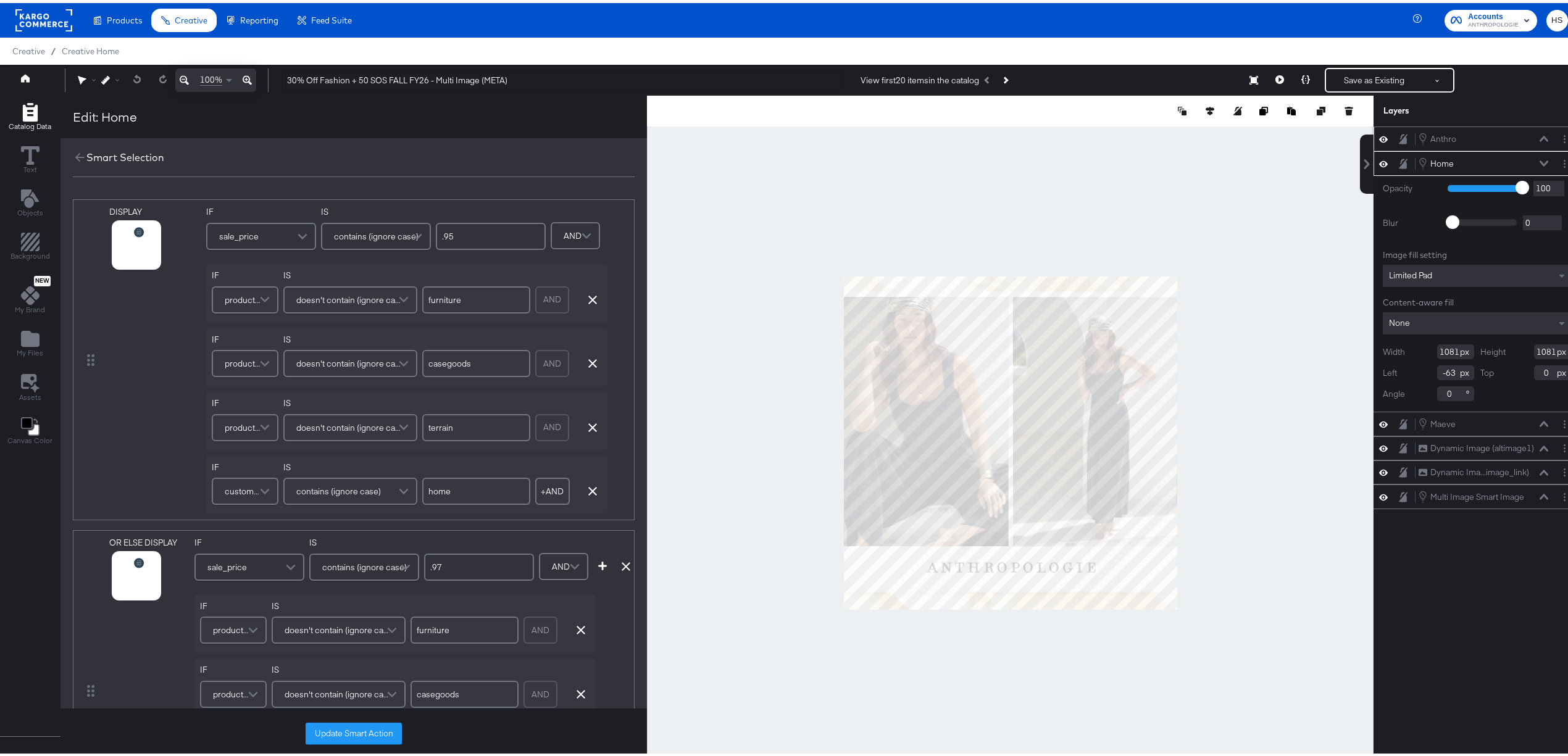
click at [228, 482] on span "custom_label_4" at bounding box center [243, 488] width 37 height 21
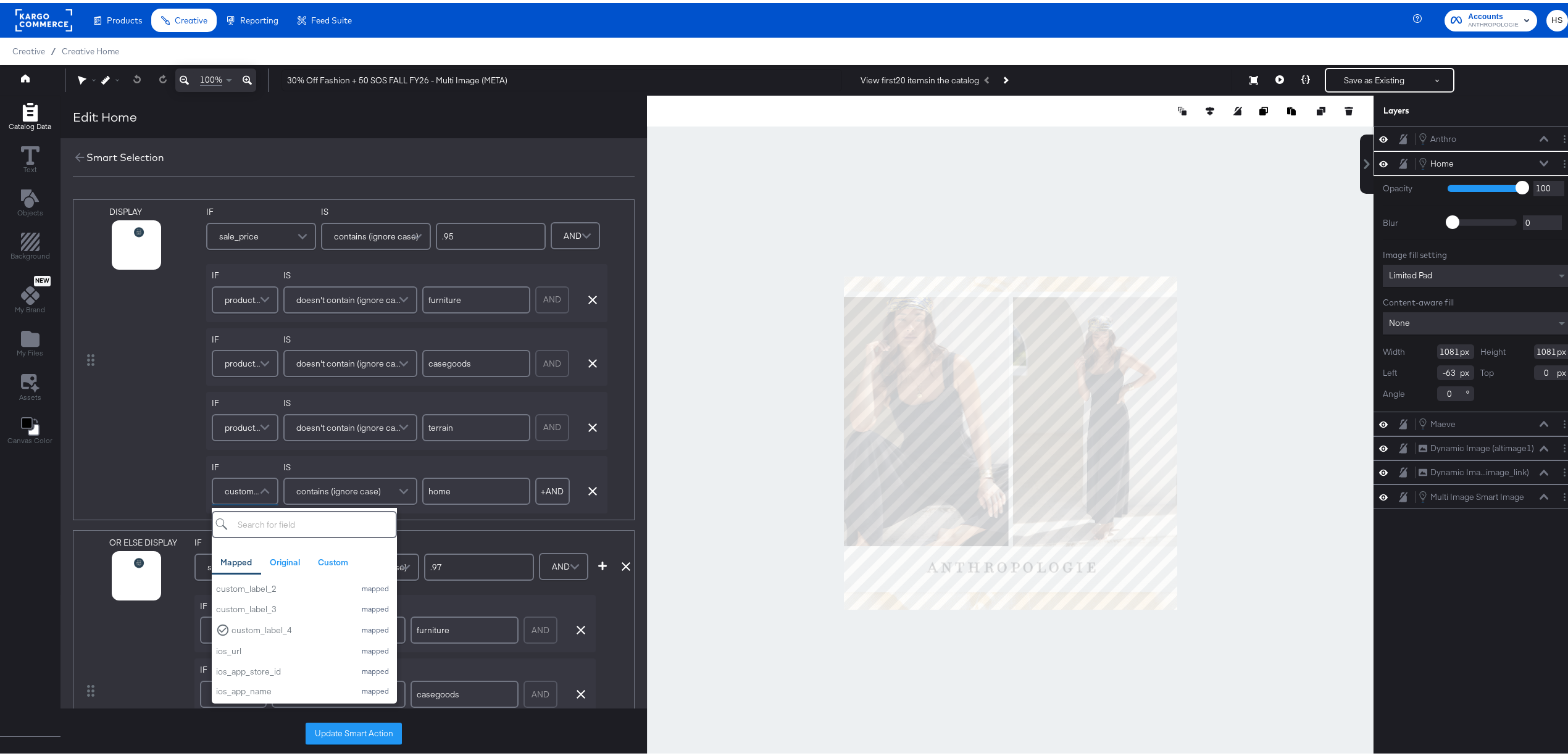
scroll to position [546, 0]
click at [514, 527] on div "DISPLAY link mapped image_link mapped additional_image_link mapped anthro_us_dp…" at bounding box center [353, 522] width 562 height 653
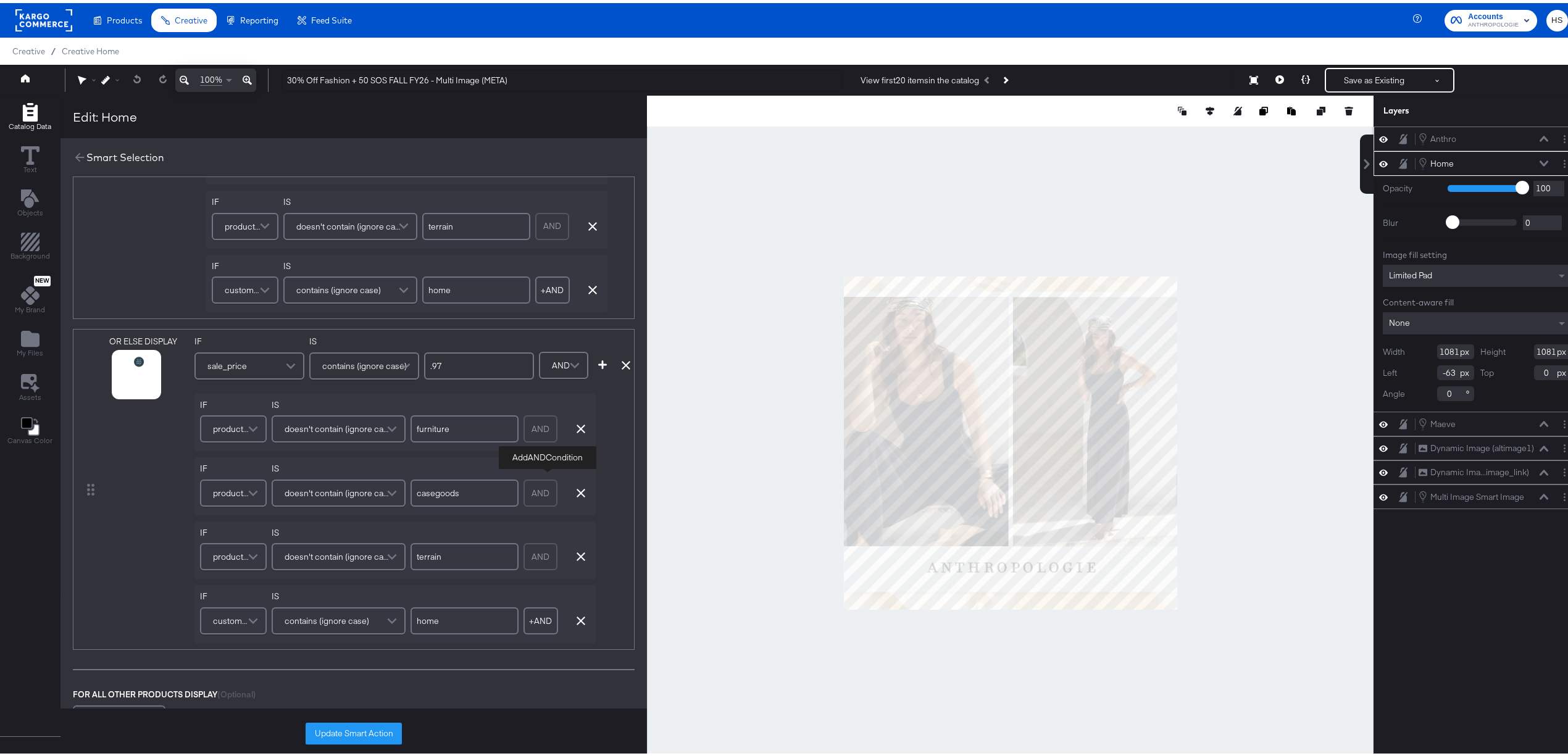
scroll to position [209, 0]
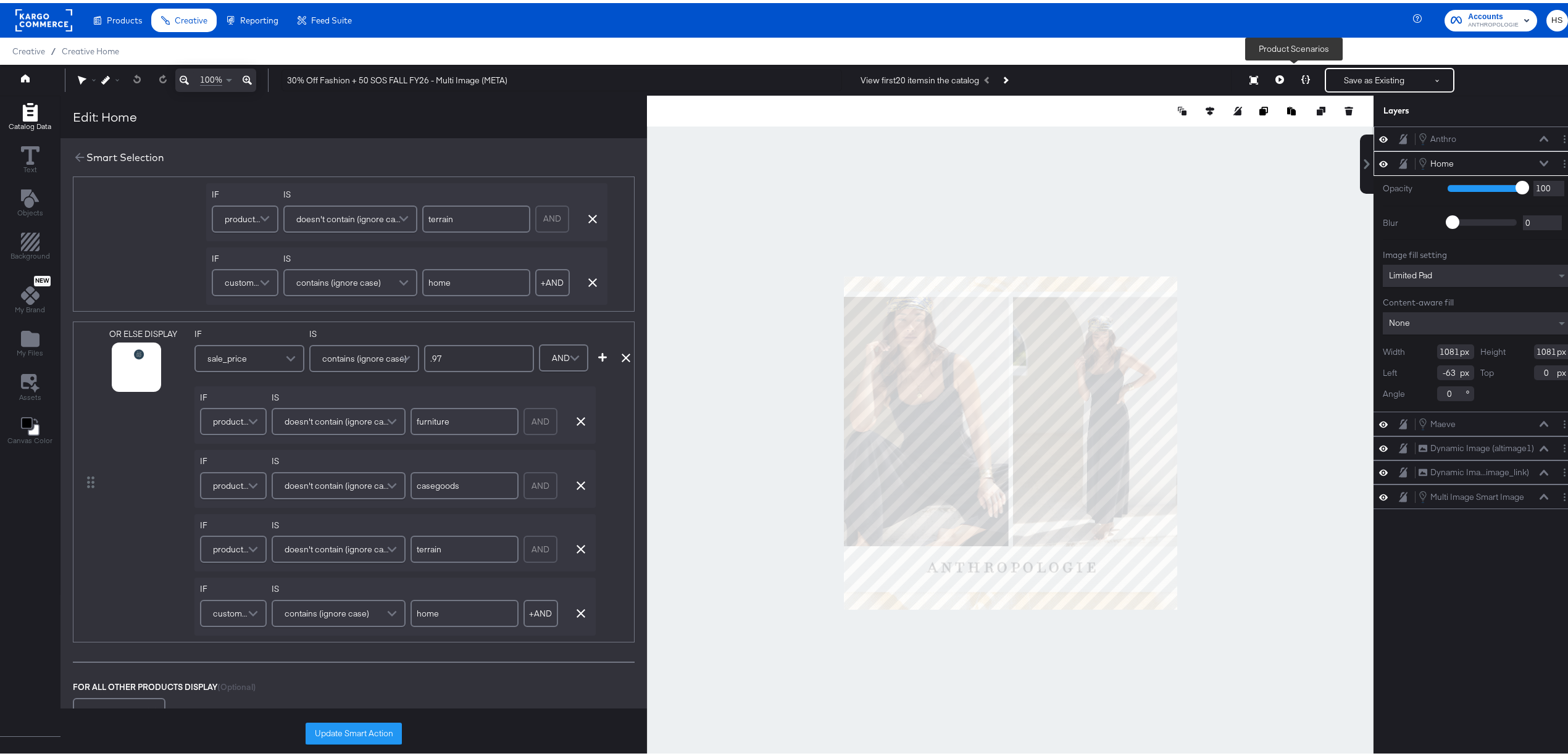
click at [1297, 72] on button at bounding box center [1305, 77] width 26 height 25
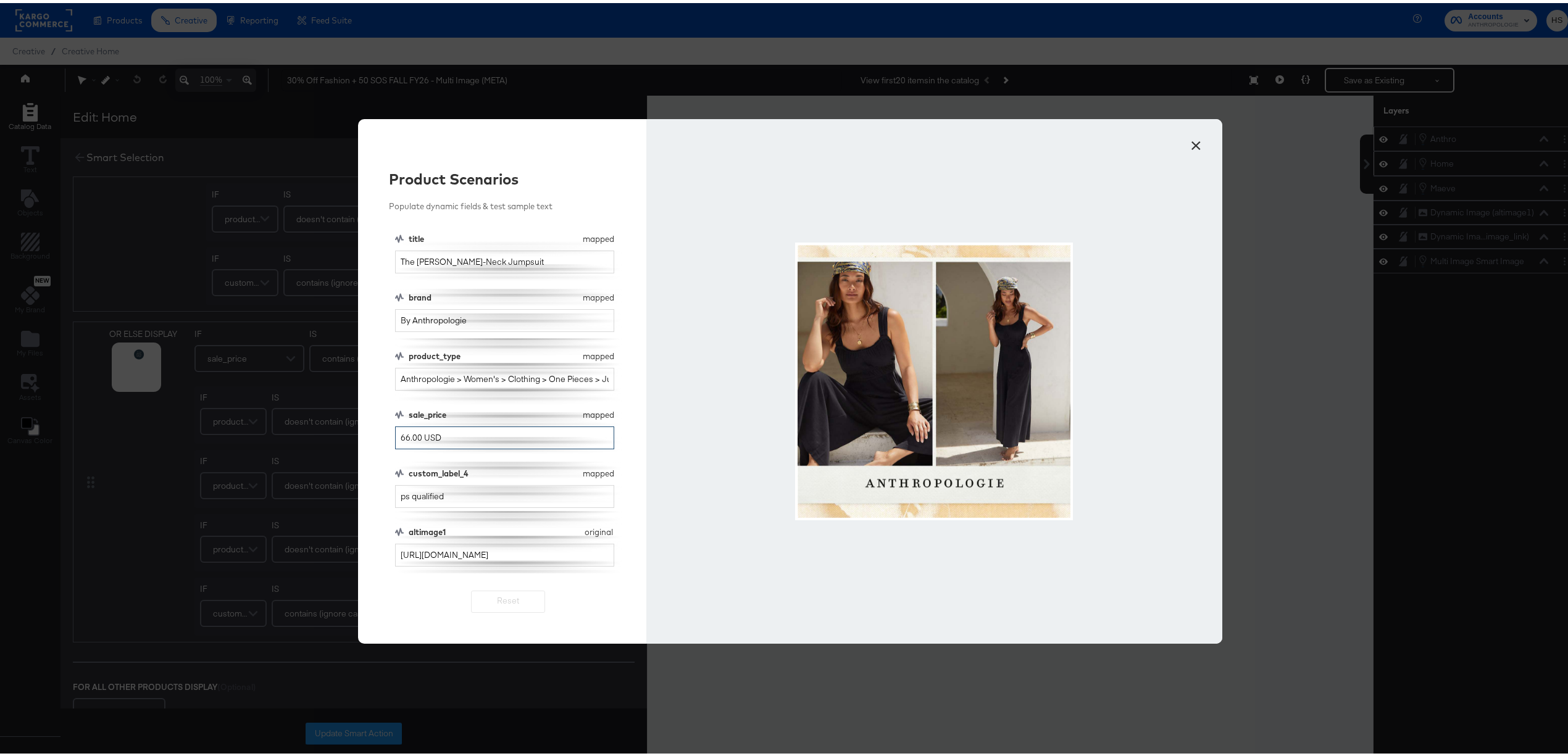
click at [465, 438] on input "66.00 USD" at bounding box center [504, 435] width 220 height 23
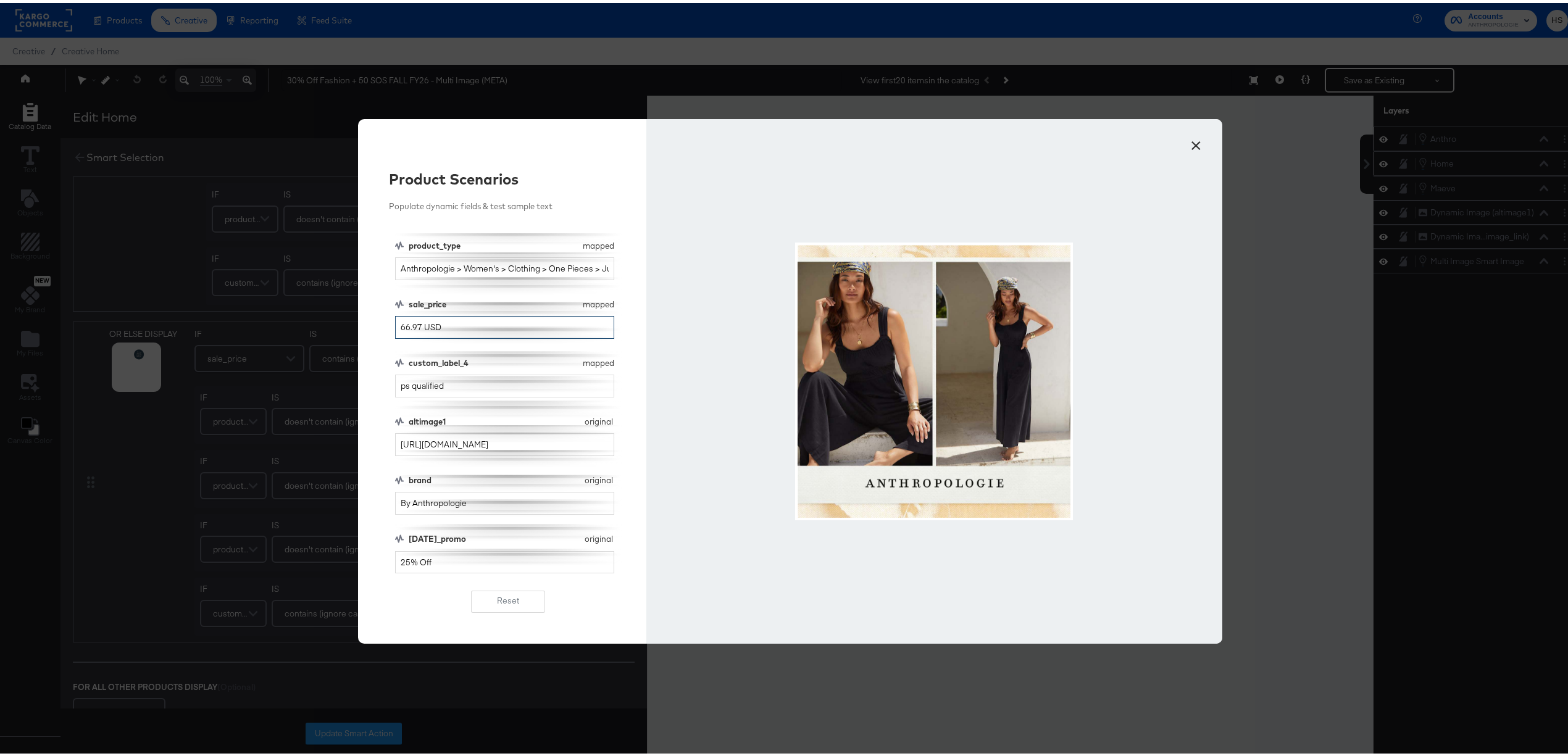
type input "66.97 USD"
click at [442, 564] on input "25% Off" at bounding box center [504, 560] width 220 height 23
click at [1189, 141] on button "×" at bounding box center [1196, 139] width 22 height 22
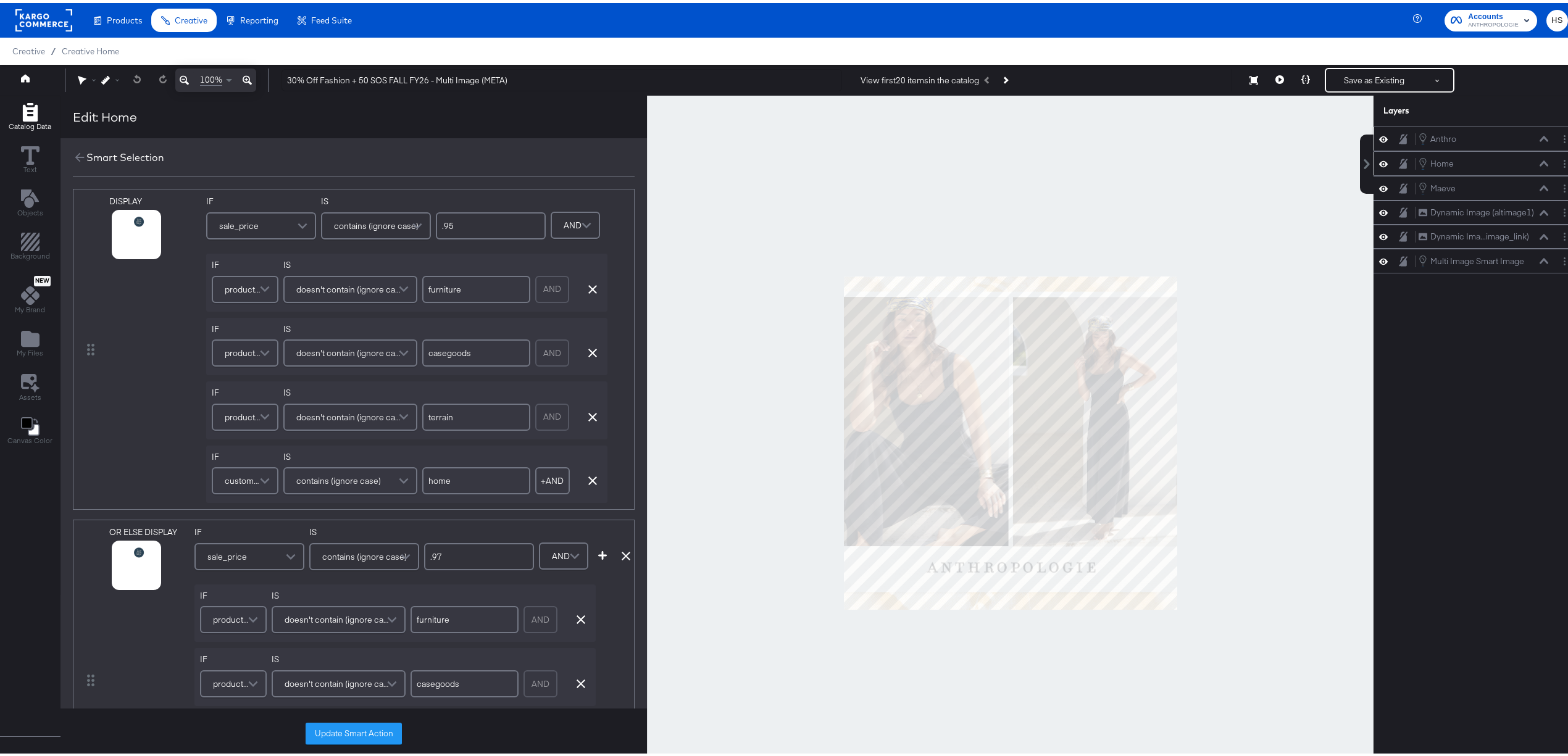
scroll to position [0, 0]
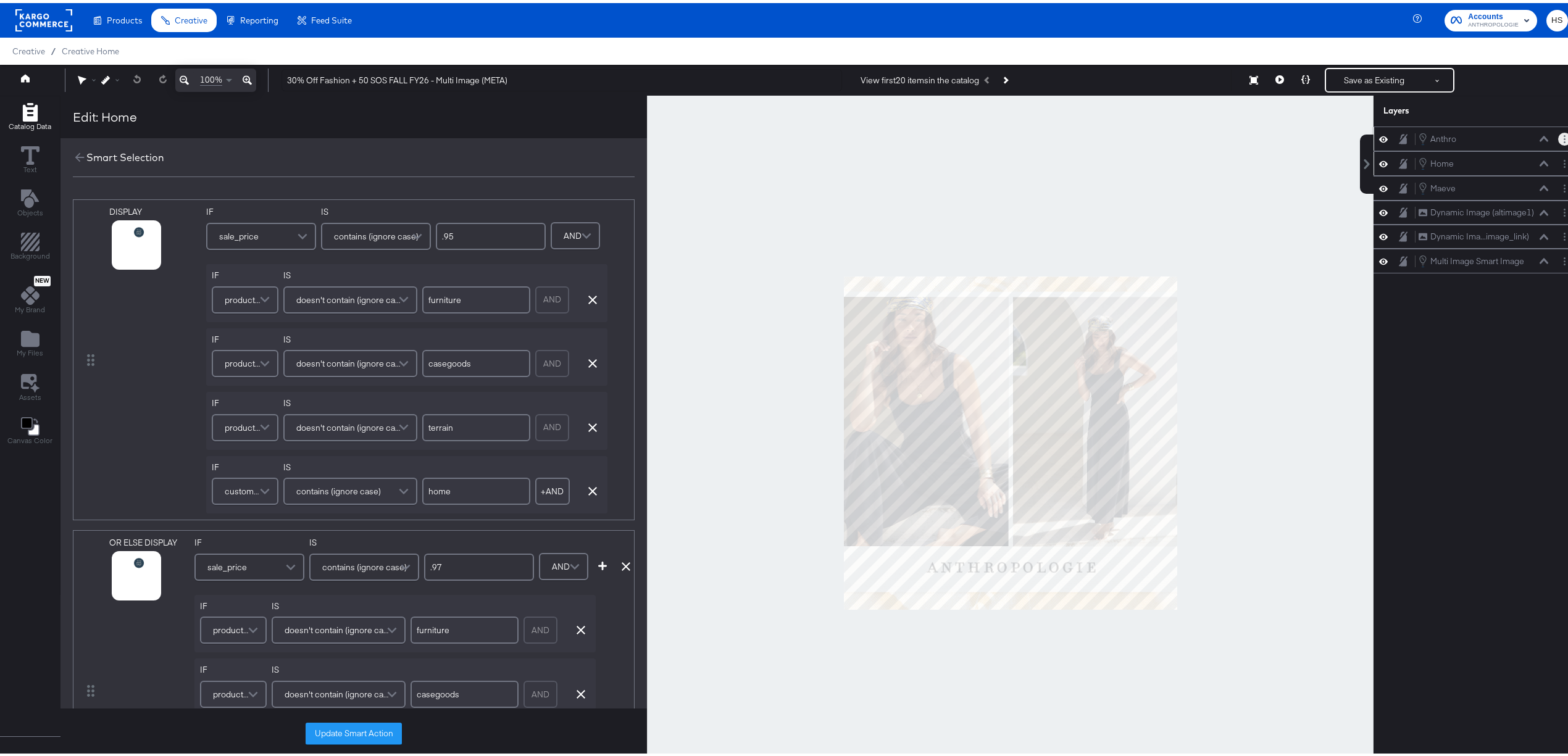
click at [1558, 139] on button "Layer Options" at bounding box center [1564, 135] width 13 height 13
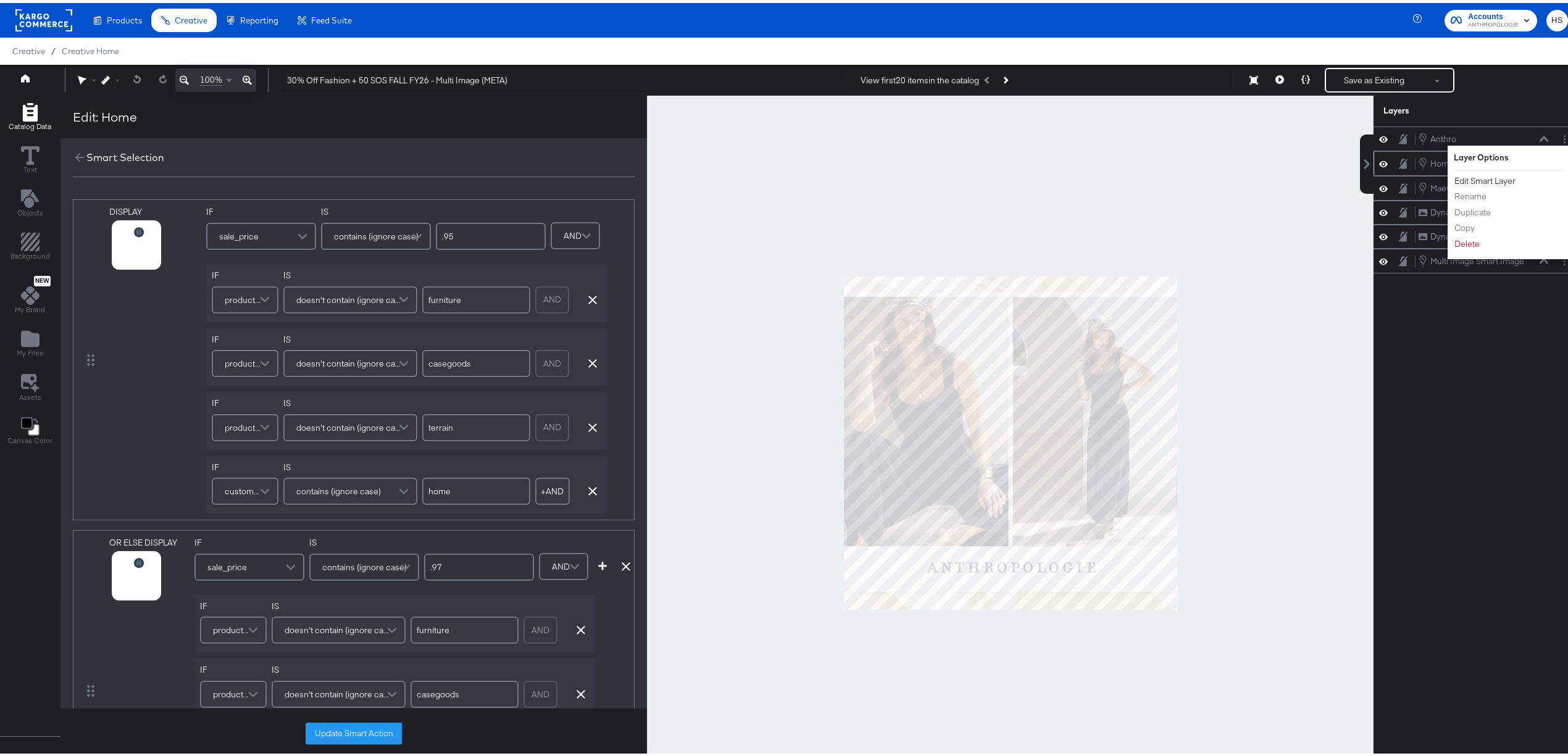
click at [1466, 175] on button "Edit Smart Layer" at bounding box center [1485, 177] width 62 height 13
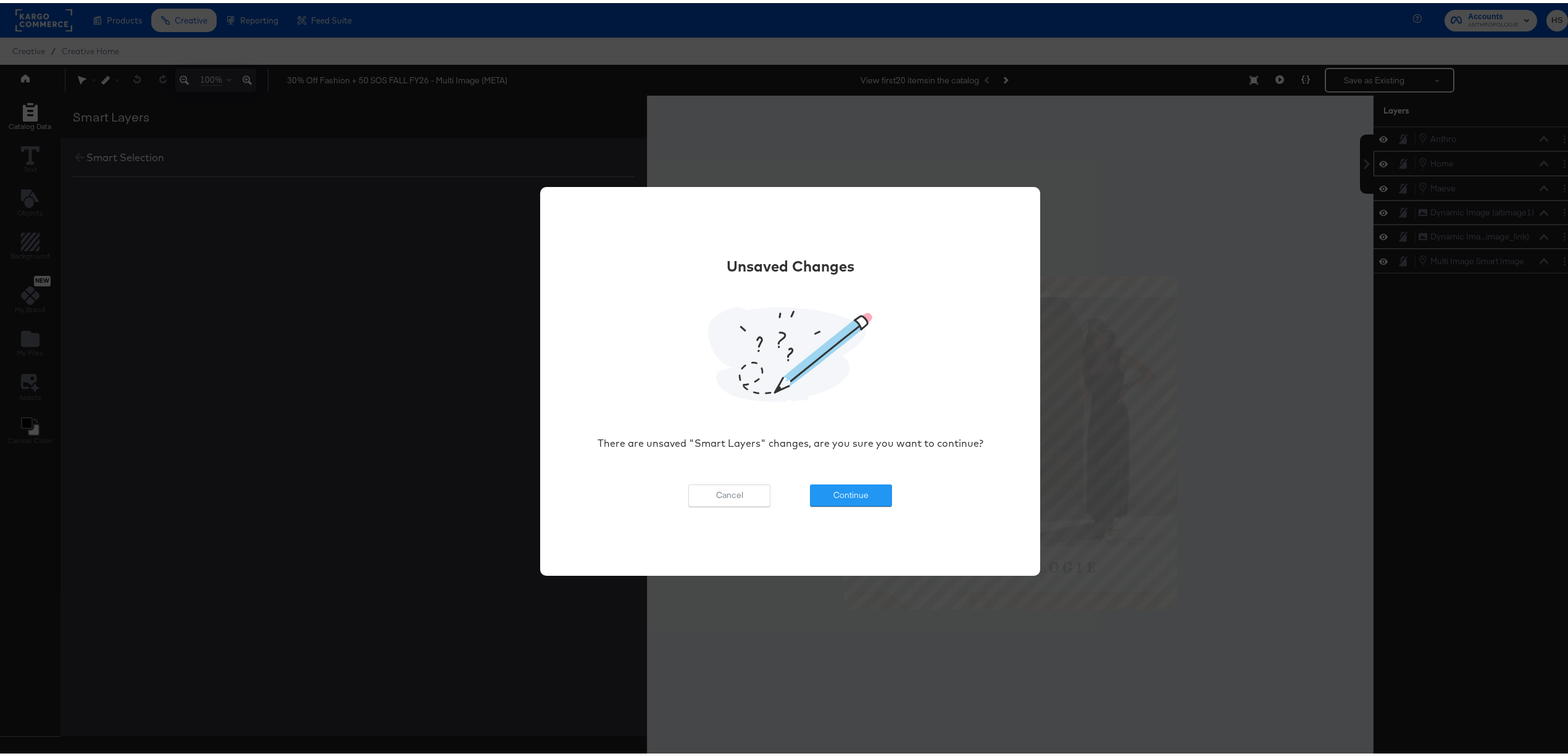
click at [850, 473] on div "Unsaved Changes There are unsaved "Smart Layers" changes, are you sure you want…" at bounding box center [790, 378] width 463 height 327
click at [845, 487] on button "Continue" at bounding box center [850, 492] width 82 height 22
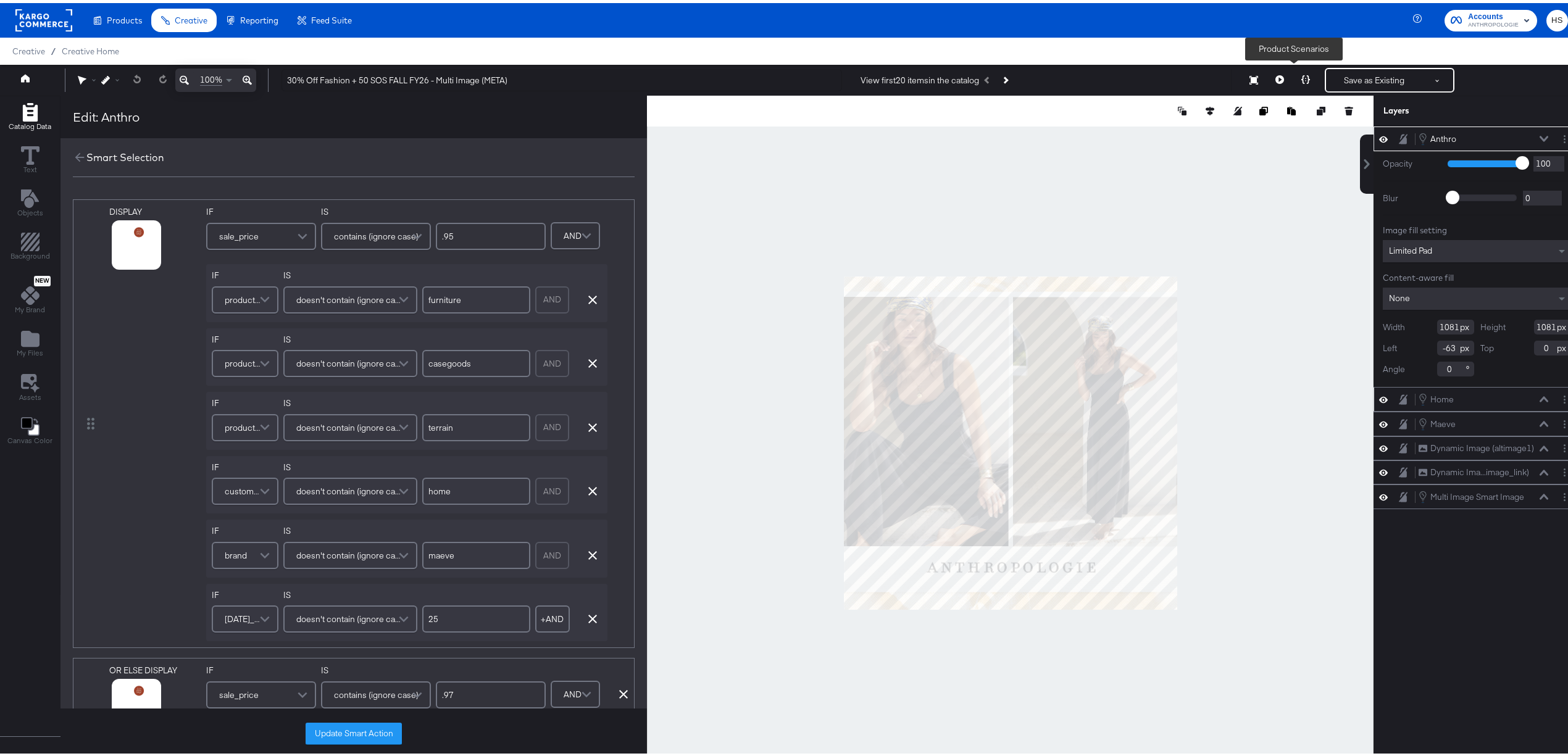
click at [1301, 79] on icon at bounding box center [1305, 76] width 9 height 9
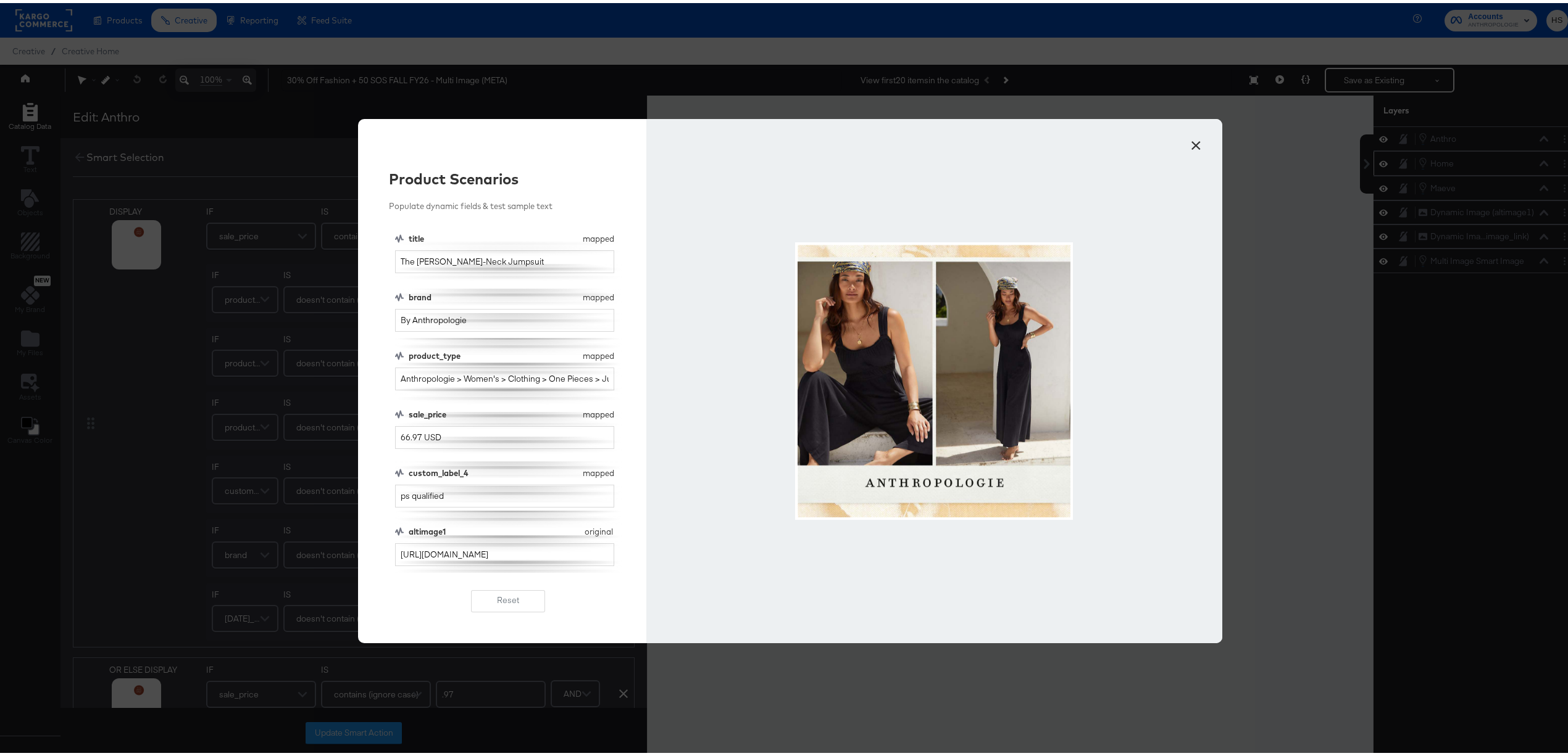
scroll to position [111, 0]
click at [414, 326] on input "66.97 USD" at bounding box center [504, 325] width 220 height 23
type input "66.95 USD"
click at [1187, 142] on button "×" at bounding box center [1196, 139] width 22 height 22
